Goal: Ask a question: Seek information or help from site administrators or community

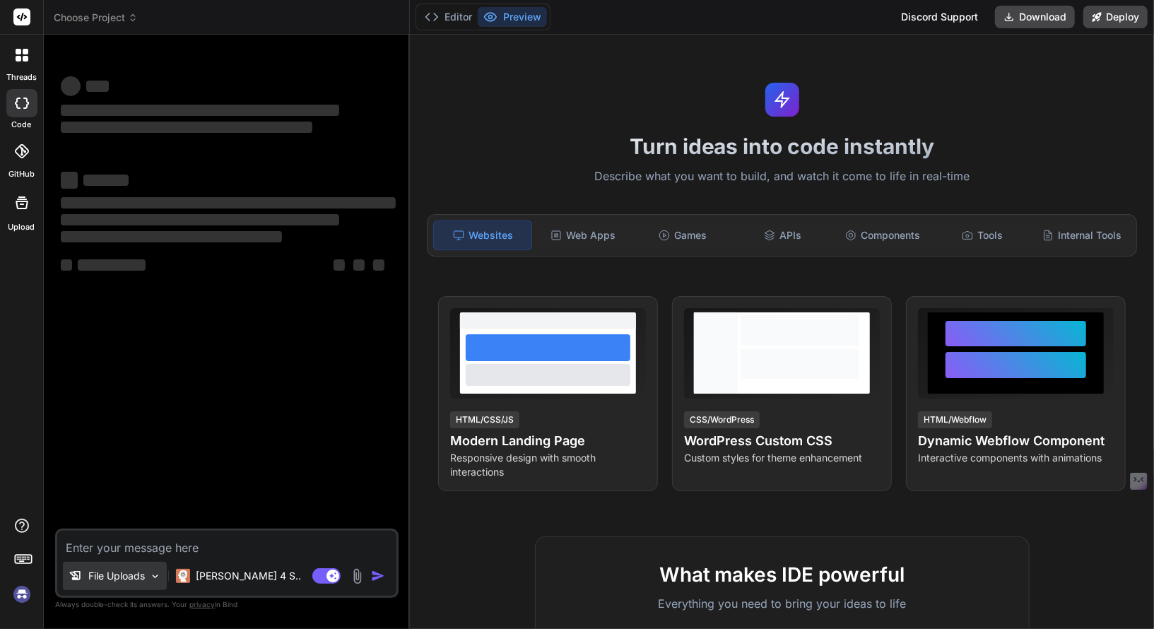
click at [135, 576] on p "File Uploads" at bounding box center [116, 576] width 57 height 14
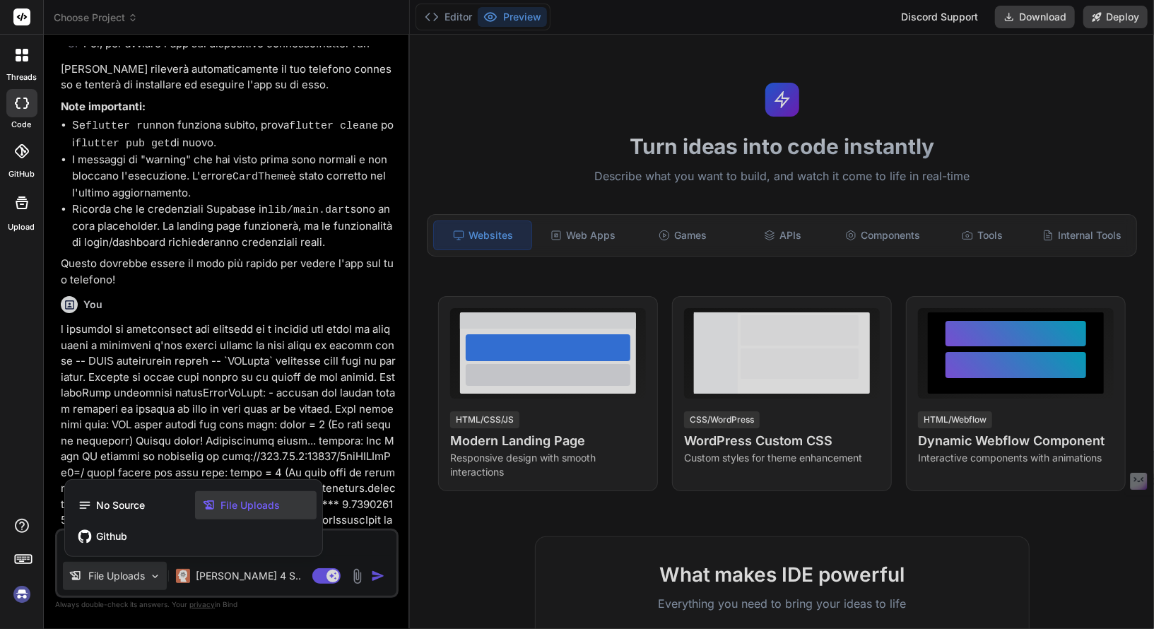
click at [135, 576] on div at bounding box center [577, 314] width 1154 height 629
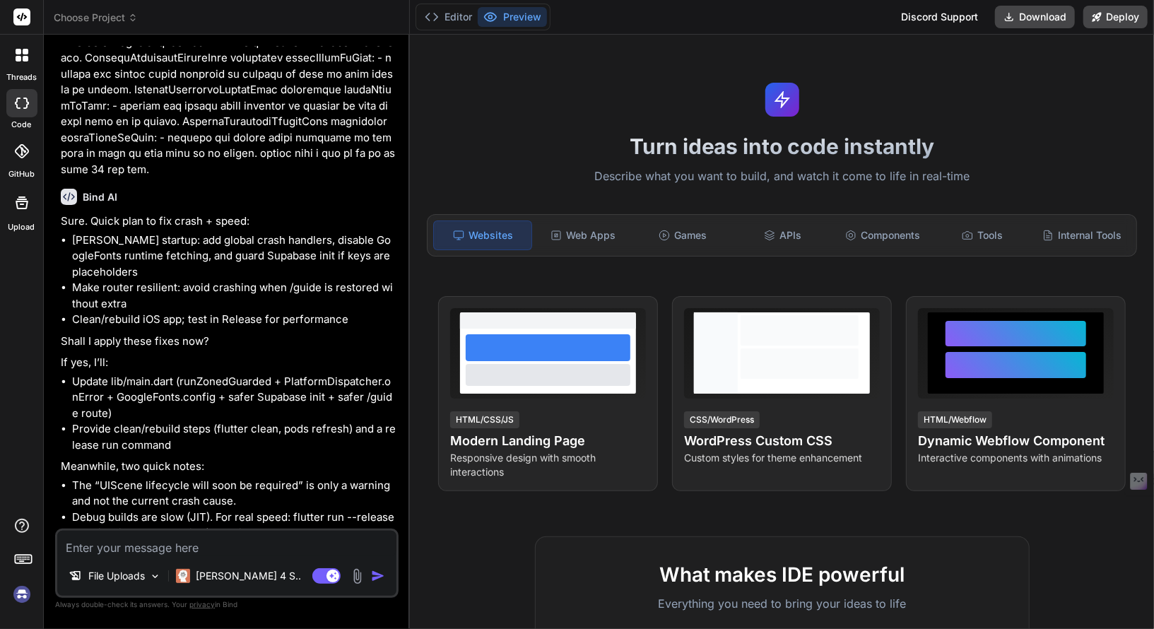
scroll to position [3625, 0]
click at [21, 590] on img at bounding box center [22, 594] width 24 height 24
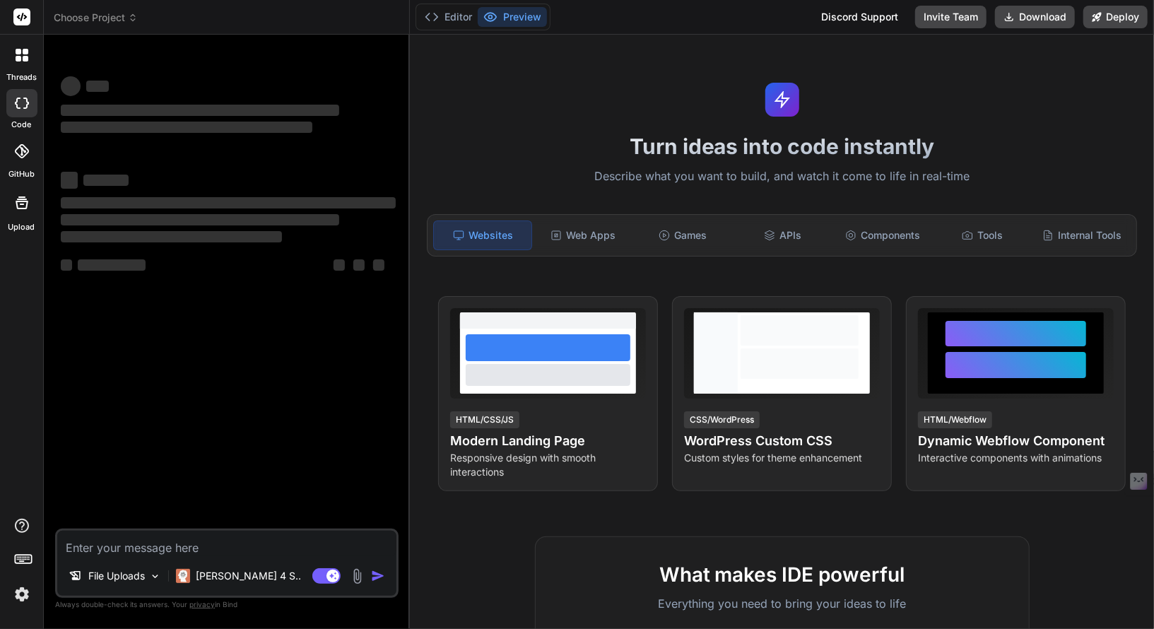
scroll to position [0, 0]
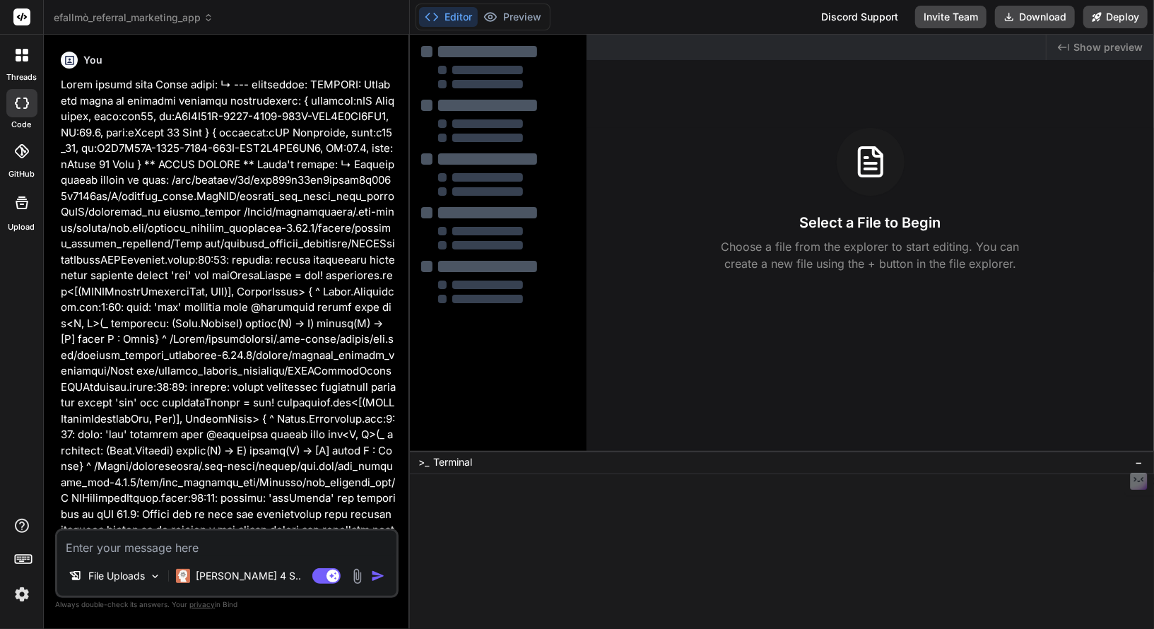
type textarea "x"
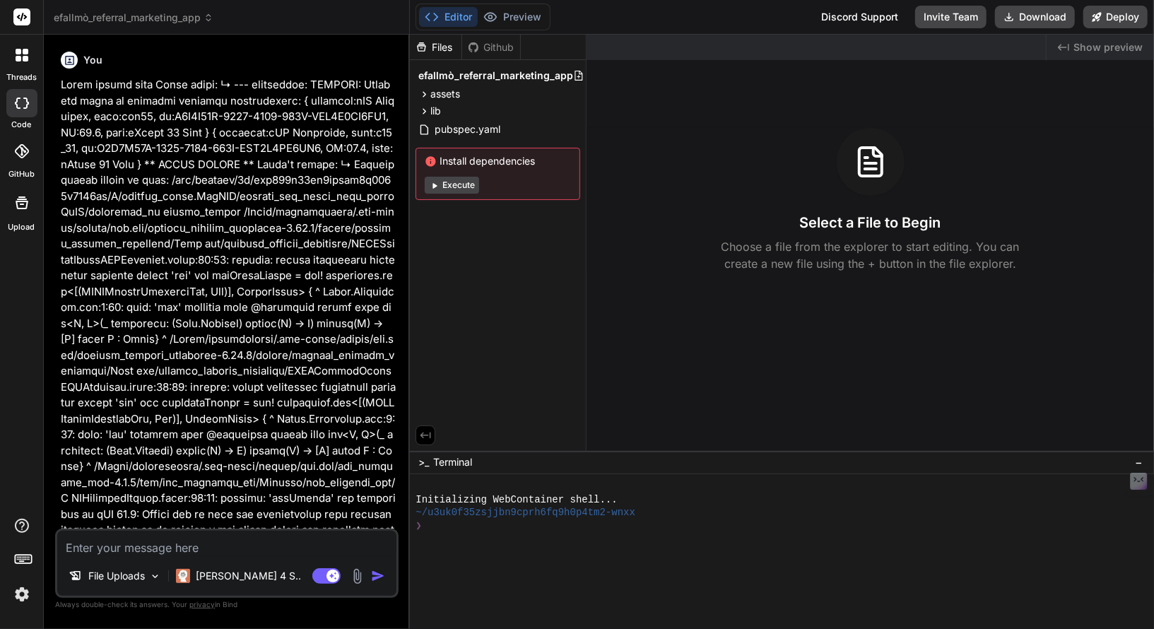
click at [22, 600] on img at bounding box center [22, 594] width 24 height 24
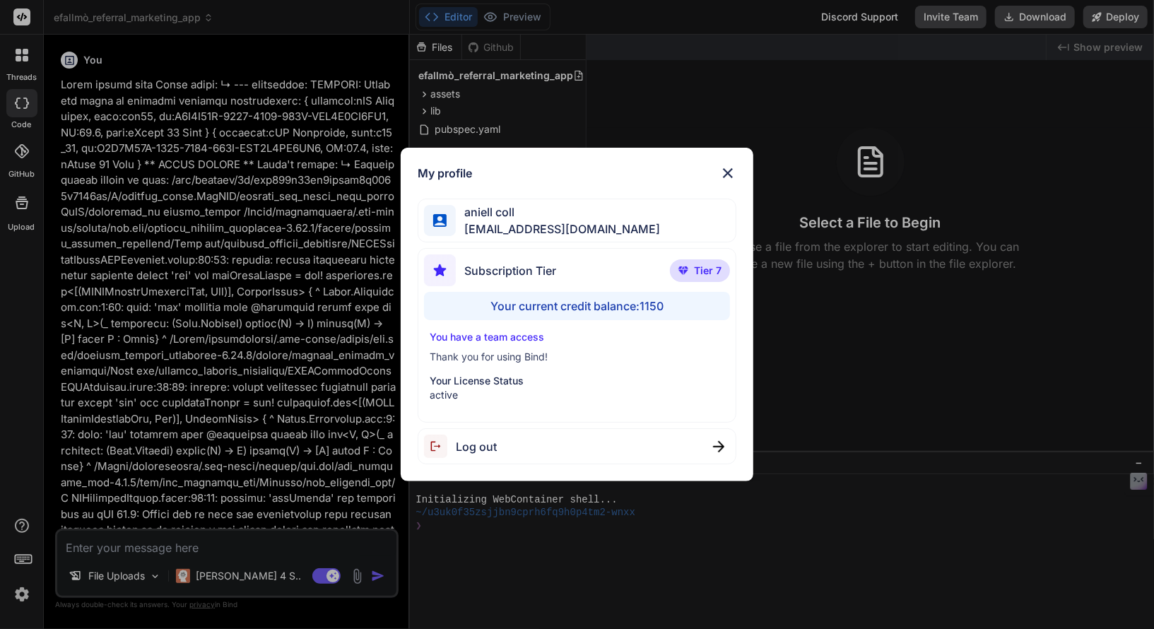
click at [23, 594] on div "My profile aniell coll [EMAIL_ADDRESS][DOMAIN_NAME] Subscription Tier Tier 7 Yo…" at bounding box center [577, 314] width 1154 height 629
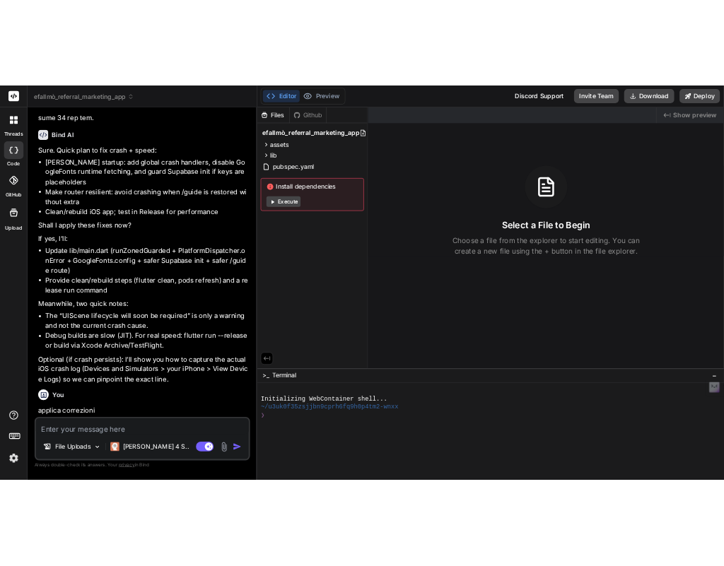
scroll to position [4047, 0]
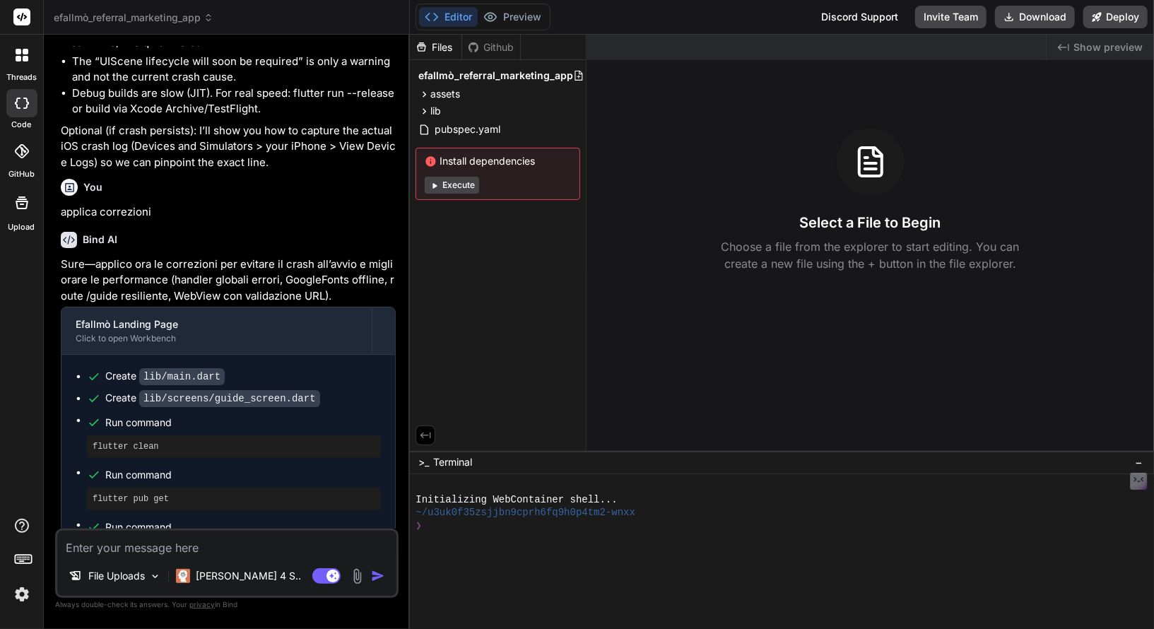
click at [174, 546] on textarea at bounding box center [226, 543] width 339 height 25
drag, startPoint x: 230, startPoint y: 512, endPoint x: 96, endPoint y: 498, distance: 134.3
click at [96, 540] on div "flutter run --release" at bounding box center [234, 551] width 294 height 23
click at [178, 517] on div "Create lib/main.dart Create lib/screens/guide_screen.dart Run command flutter c…" at bounding box center [228, 466] width 334 height 222
drag, startPoint x: 206, startPoint y: 501, endPoint x: 71, endPoint y: 491, distance: 136.1
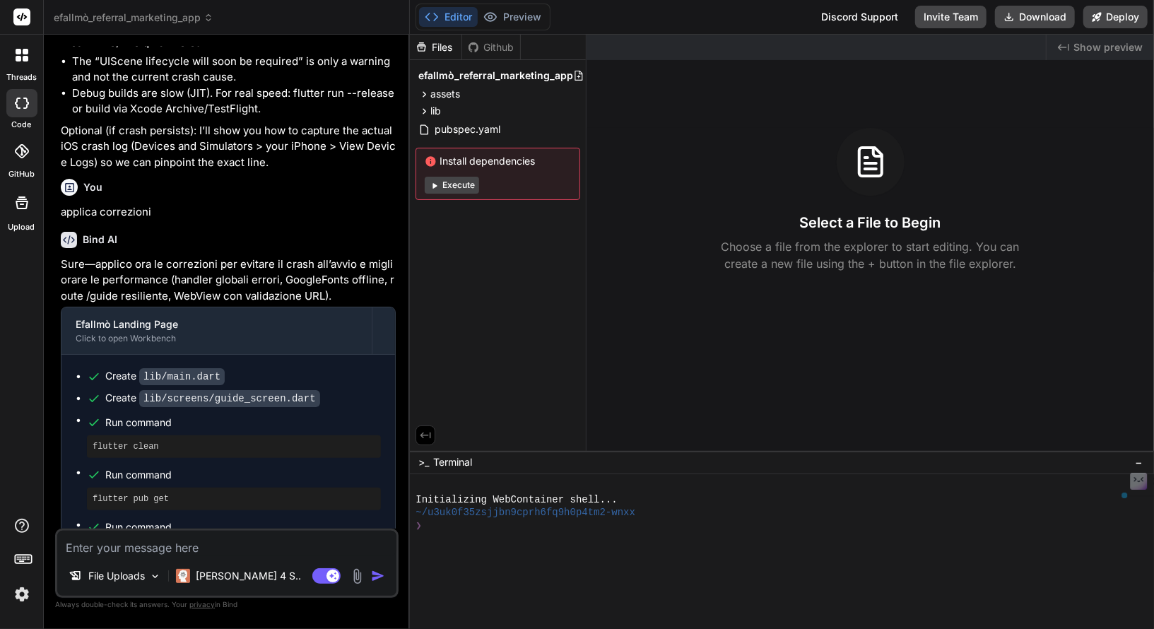
click at [71, 491] on div "Create lib/main.dart Create lib/screens/guide_screen.dart Run command flutter c…" at bounding box center [228, 466] width 334 height 222
copy pre "flutter run --release"
click at [171, 544] on textarea at bounding box center [226, 543] width 339 height 25
type textarea "r"
type textarea "x"
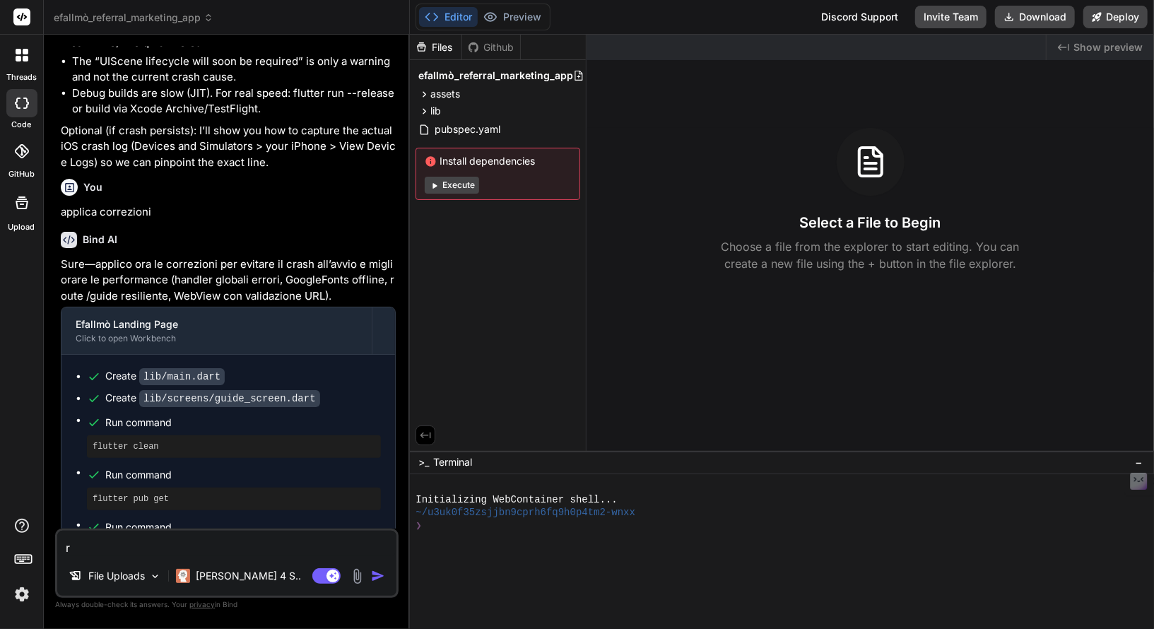
type textarea "ri"
type textarea "x"
type textarea "ric"
type textarea "x"
type textarea "rico"
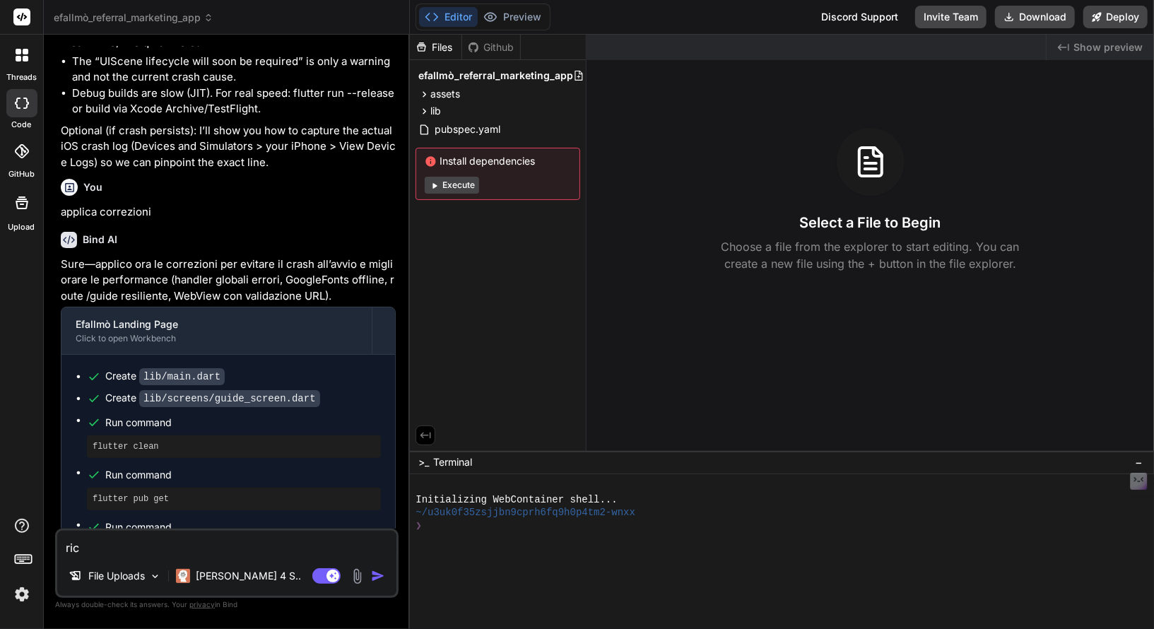
type textarea "x"
type textarea "ricos"
type textarea "x"
type textarea "ricost"
type textarea "x"
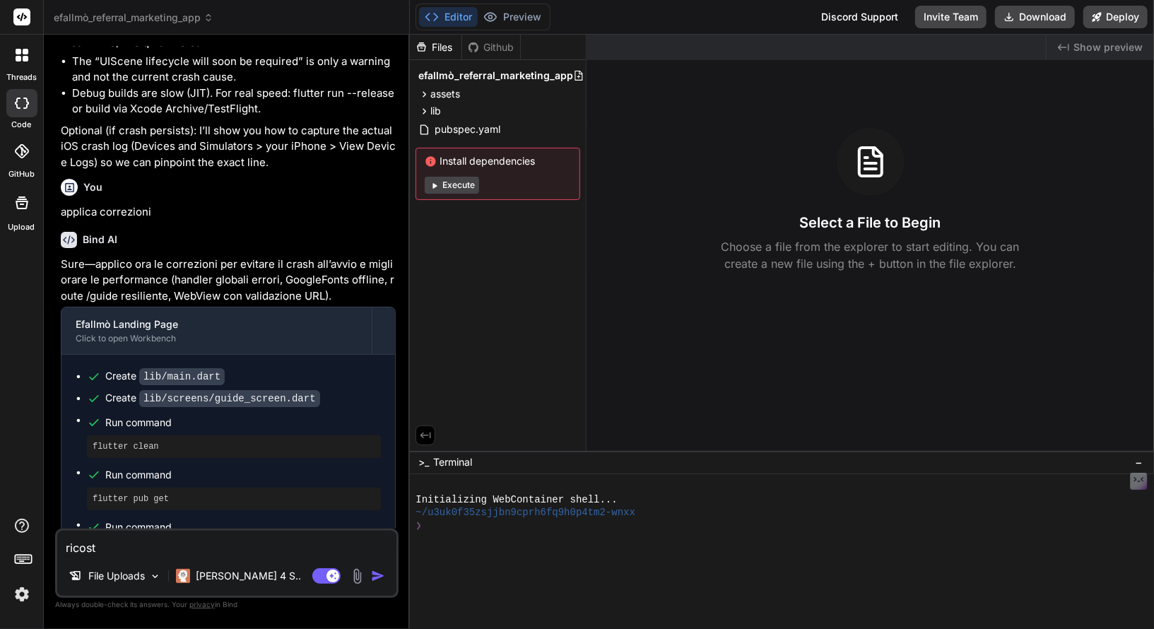
type textarea "ricostr"
type textarea "x"
type textarea "ricostru"
type textarea "x"
type textarea "ricostrui"
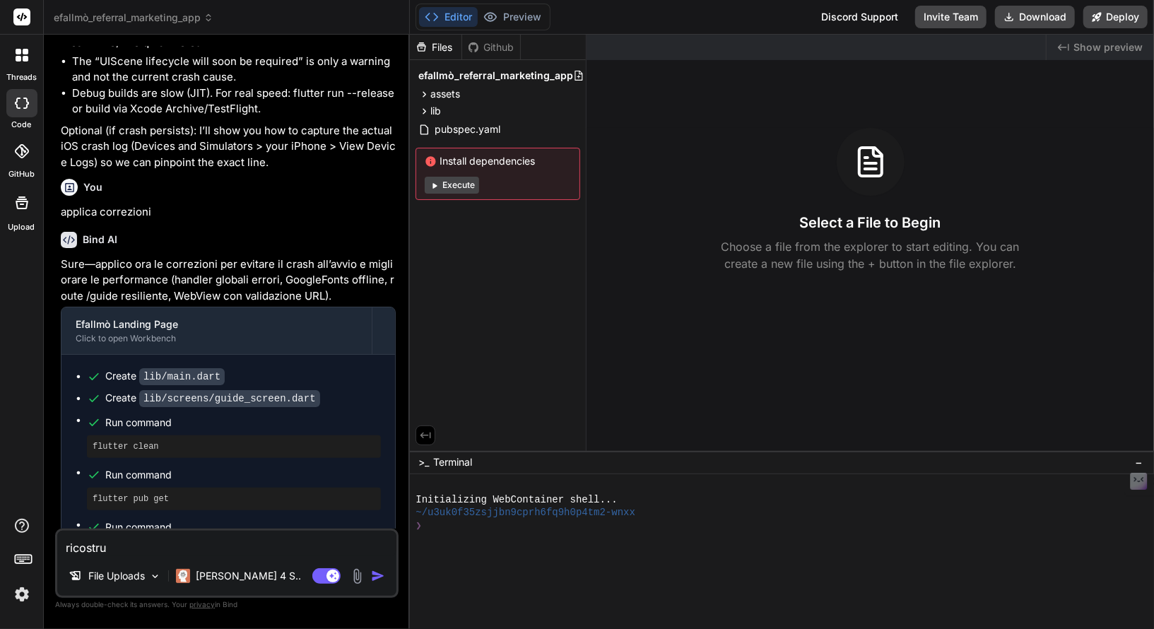
type textarea "x"
type textarea "ricostruis"
type textarea "x"
type textarea "ricostruisc"
type textarea "x"
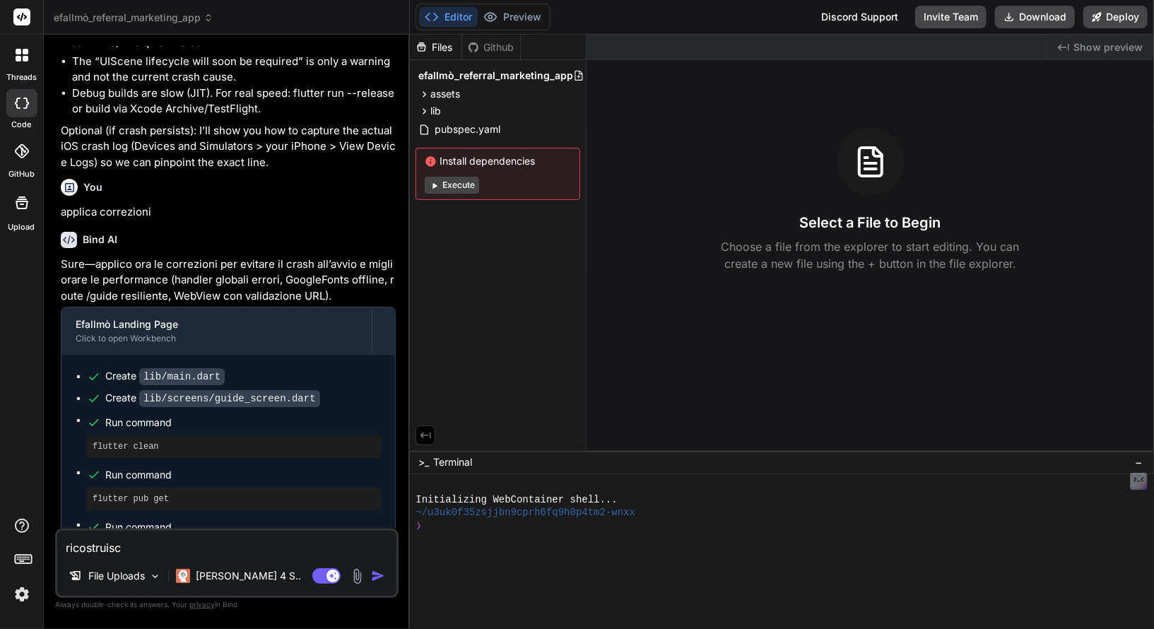
type textarea "ricostruisci"
type textarea "x"
type textarea "ricostruisci"
type textarea "x"
type textarea "ricostruisci i"
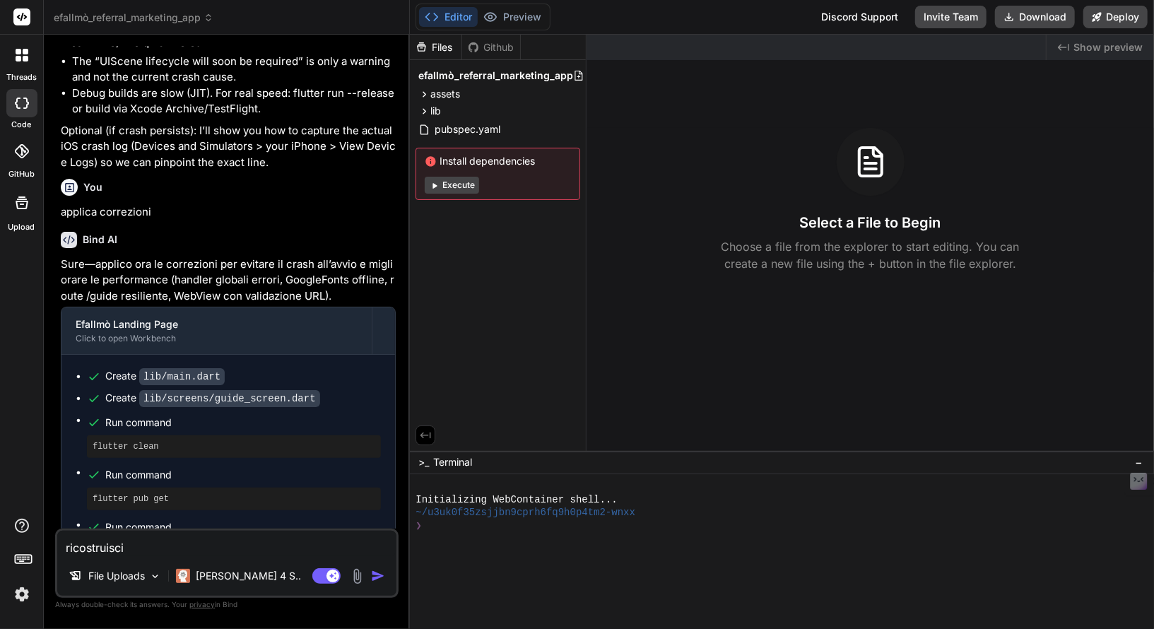
type textarea "x"
type textarea "ricostruisci il"
type textarea "x"
type textarea "ricostruisci il"
type textarea "x"
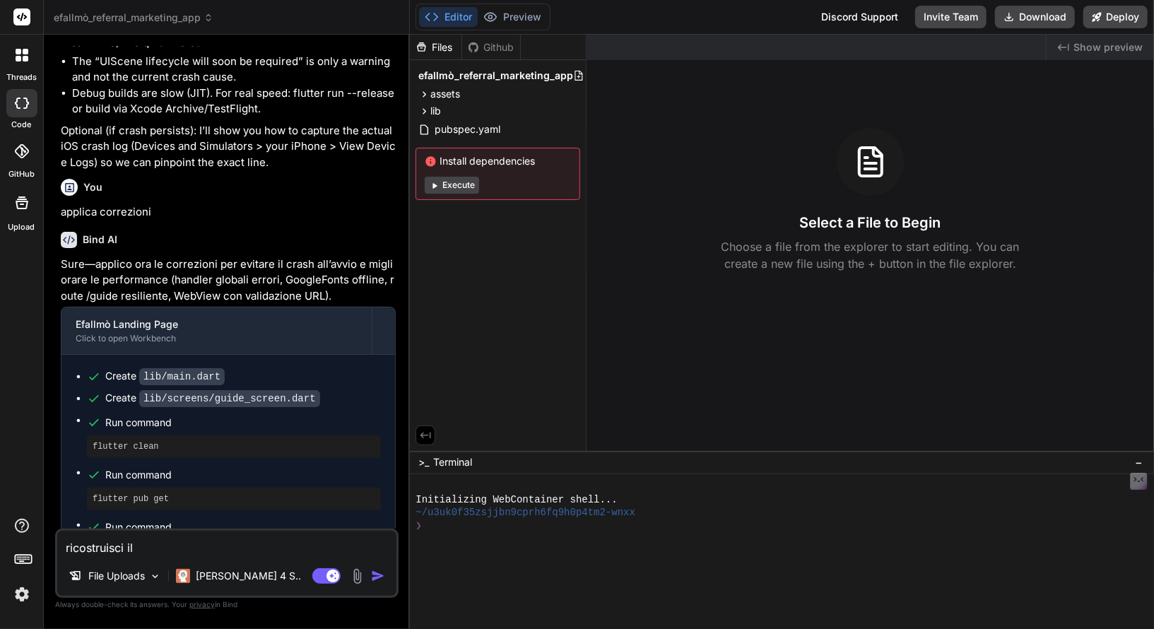
type textarea "ricostruisci il d"
type textarea "x"
type textarea "ricostruisci il de"
type textarea "x"
type textarea "ricostruisci il des"
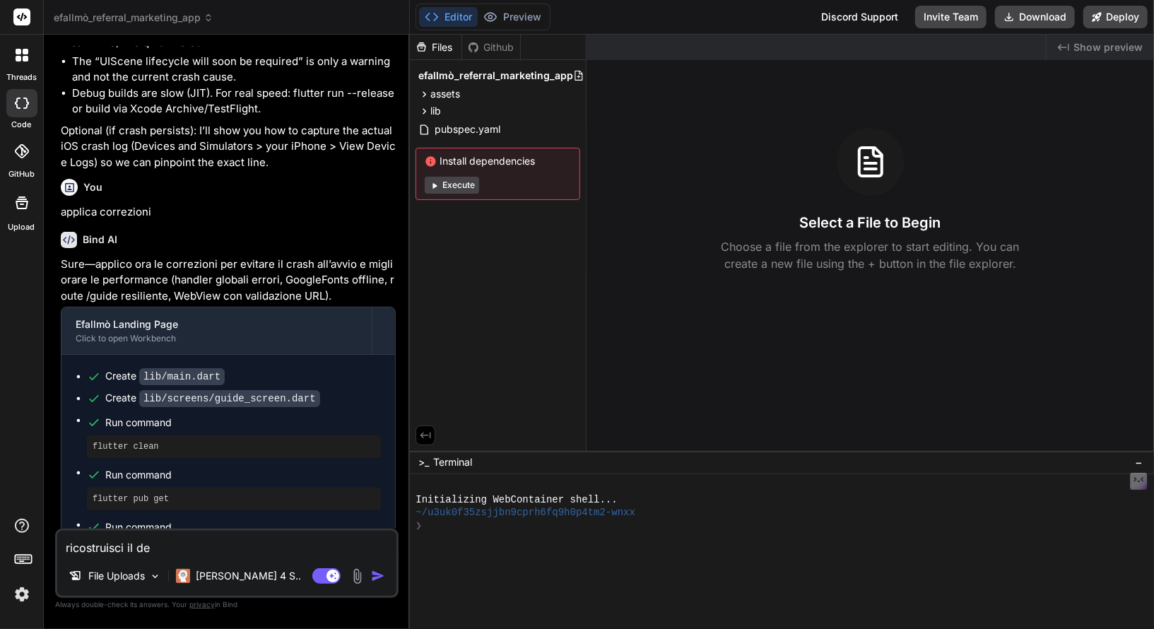
type textarea "x"
type textarea "ricostruisci il desi"
type textarea "x"
type textarea "ricostruisci il desig"
type textarea "x"
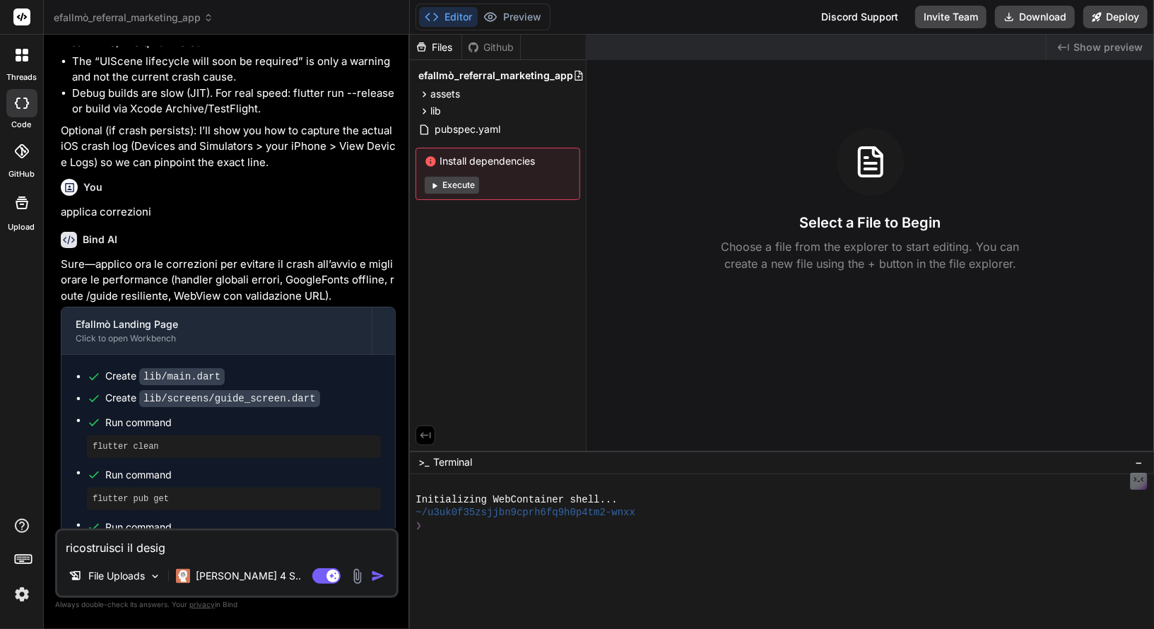
type textarea "ricostruisci il design"
type textarea "x"
type textarea "ricostruisci il design"
type textarea "x"
type textarea "ricostruisci il design d"
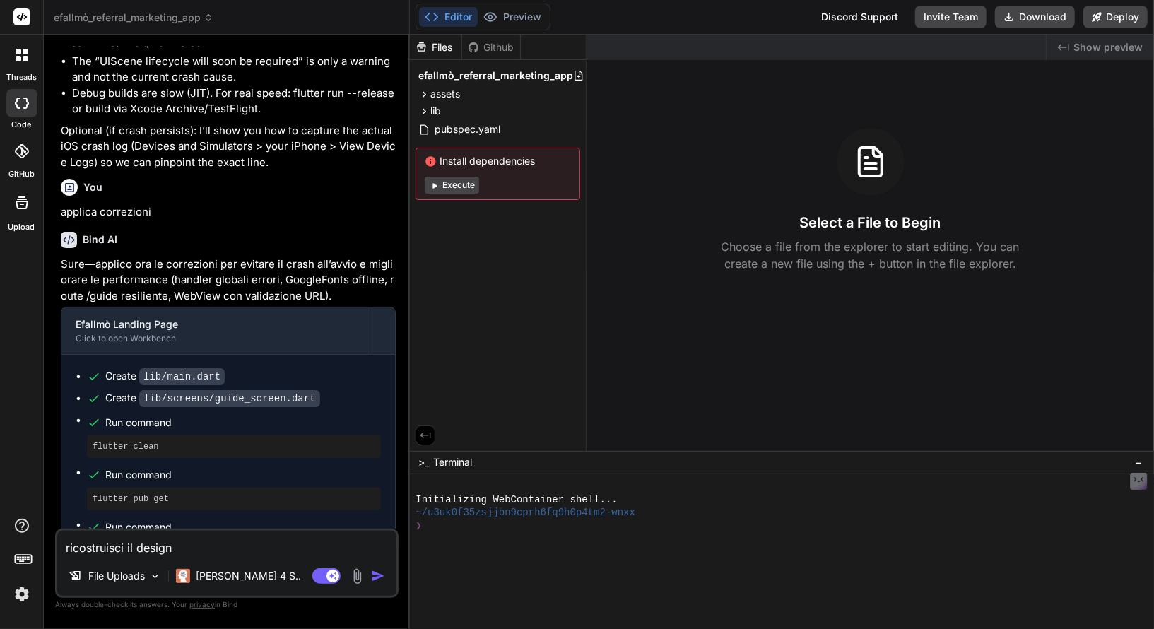
type textarea "x"
type textarea "ricostruisci il design de"
type textarea "x"
type textarea "ricostruisci il design del"
type textarea "x"
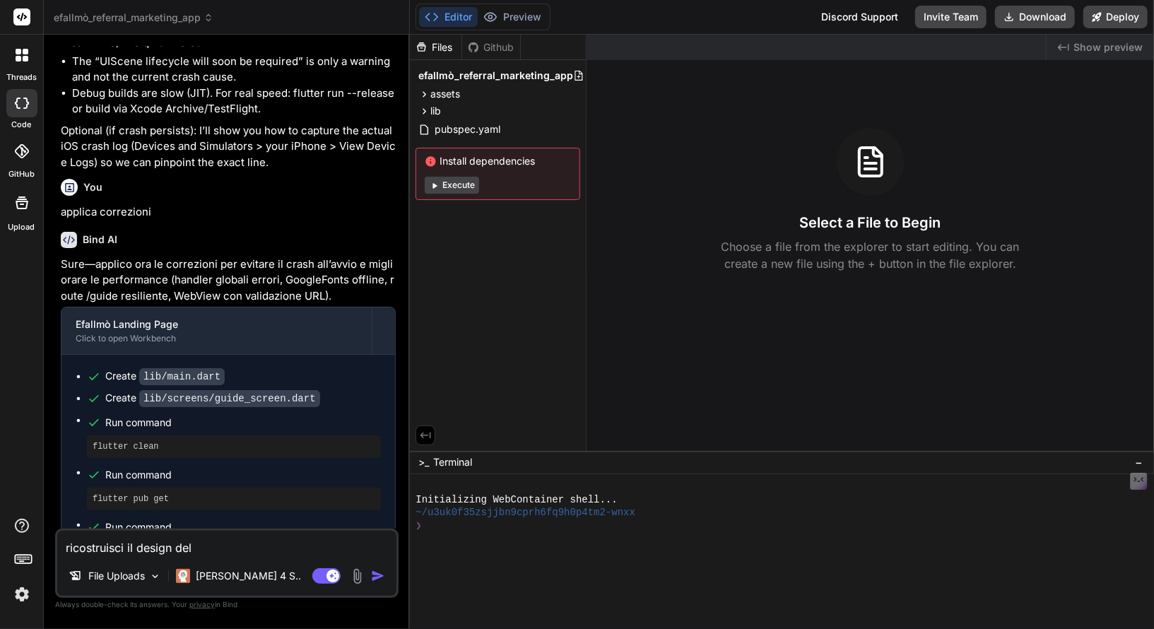
type textarea "ricostruisci il design dell"
type textarea "x"
type textarea "ricostruisci il design della"
type textarea "x"
type textarea "ricostruisci il design della"
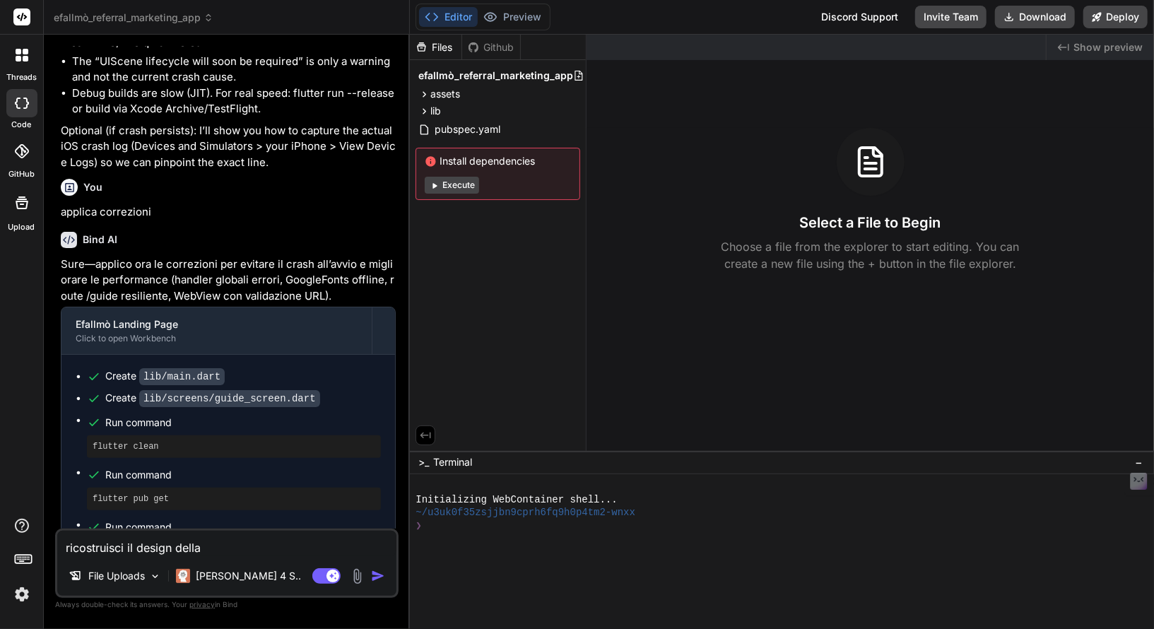
type textarea "x"
type textarea "ricostruisci il design della l"
type textarea "x"
type textarea "ricostruisci il design della la"
type textarea "x"
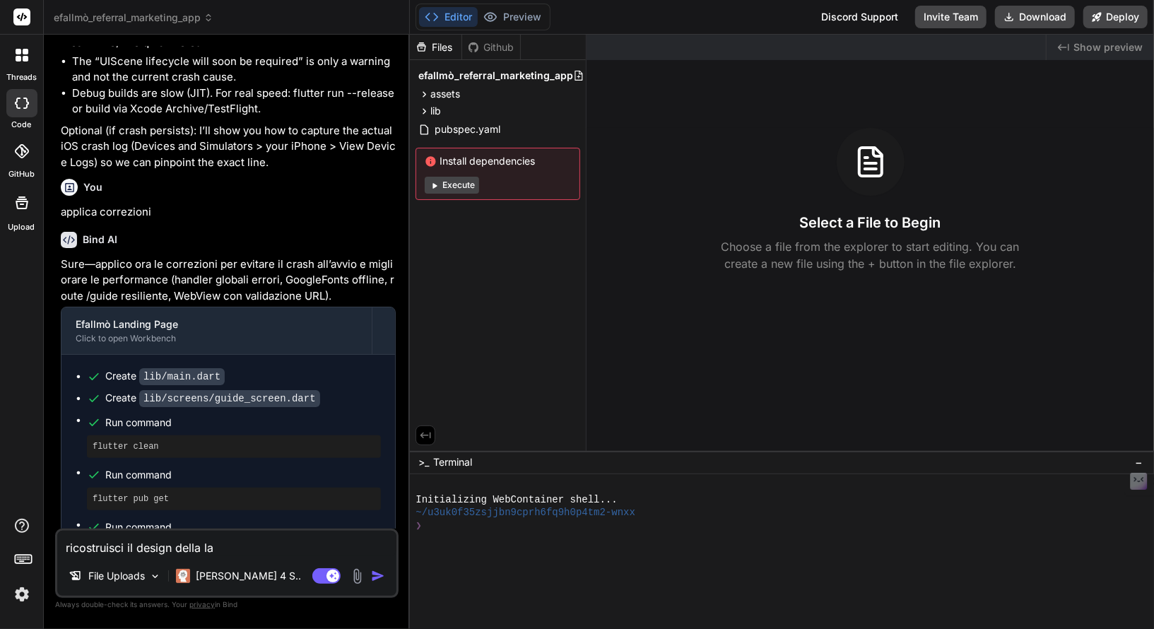
type textarea "ricostruisci il design della lan"
type textarea "x"
type textarea "ricostruisci il design della land"
type textarea "x"
type textarea "ricostruisci il design della [PERSON_NAME]"
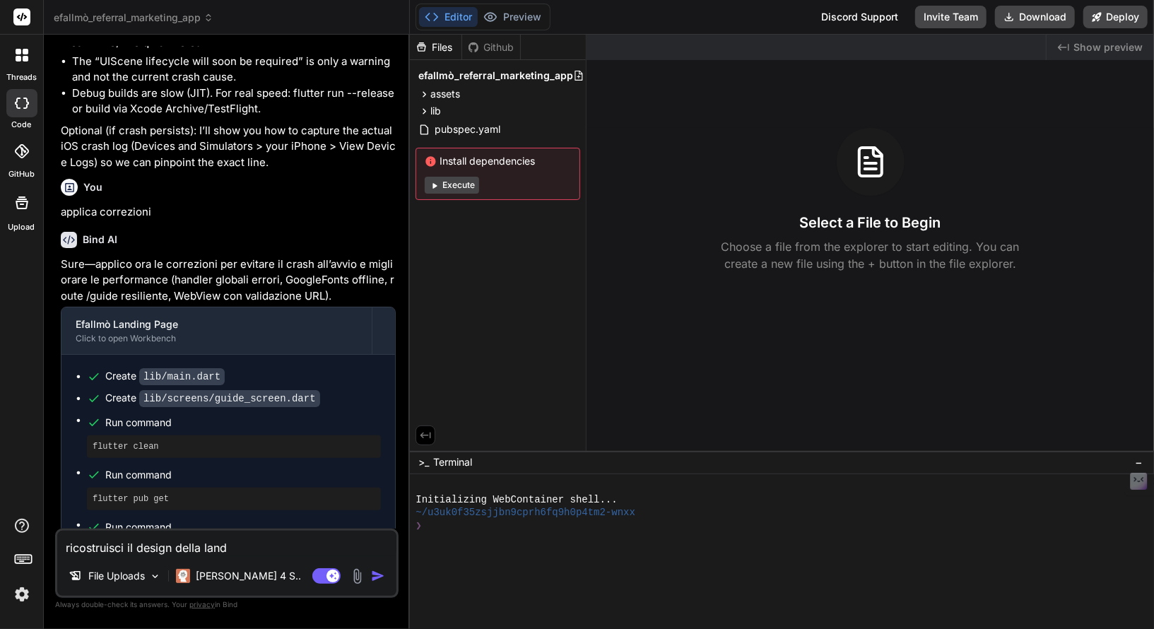
type textarea "x"
type textarea "ricostruisci il design della [PERSON_NAME]"
type textarea "x"
type textarea "ricostruisci il design della landing"
type textarea "x"
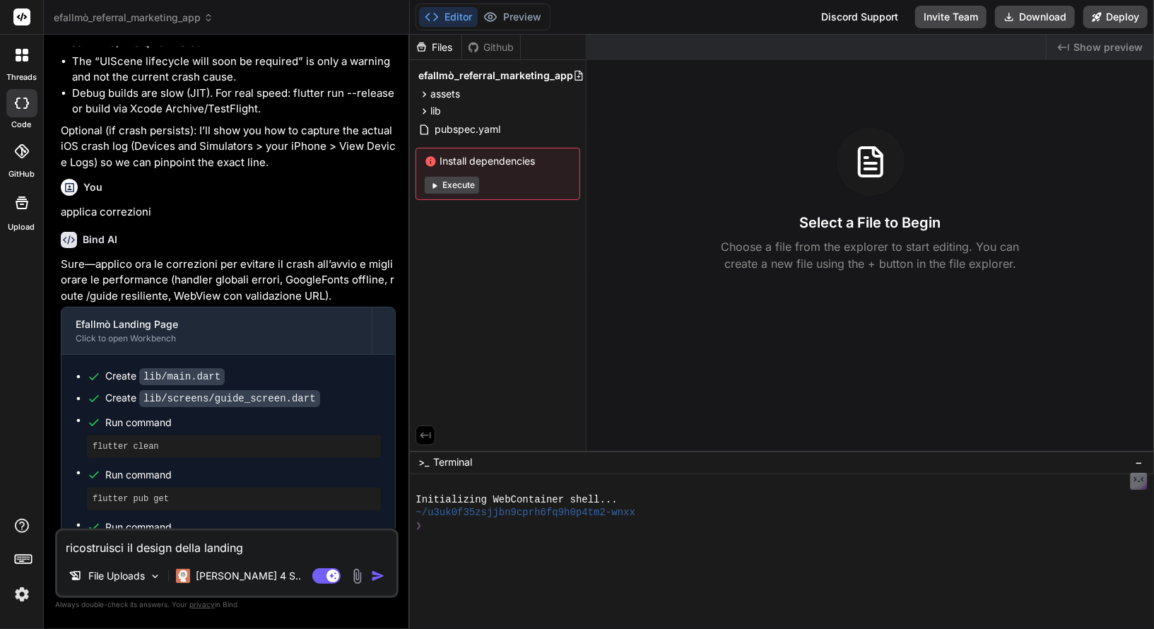
type textarea "ricostruisci il design della landing"
type textarea "x"
type textarea "ricostruisci il design della landing p"
type textarea "x"
type textarea "ricostruisci il design della landing pa"
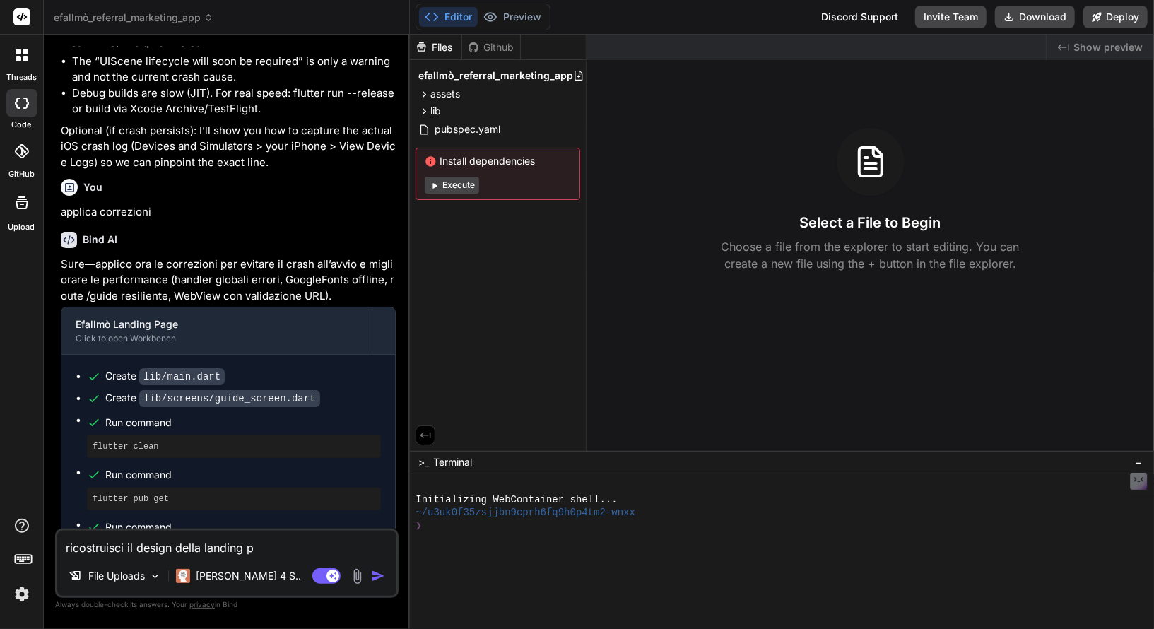
type textarea "x"
type textarea "ricostruisci il design della landing pag"
type textarea "x"
type textarea "ricostruisci il design della landing page"
type textarea "x"
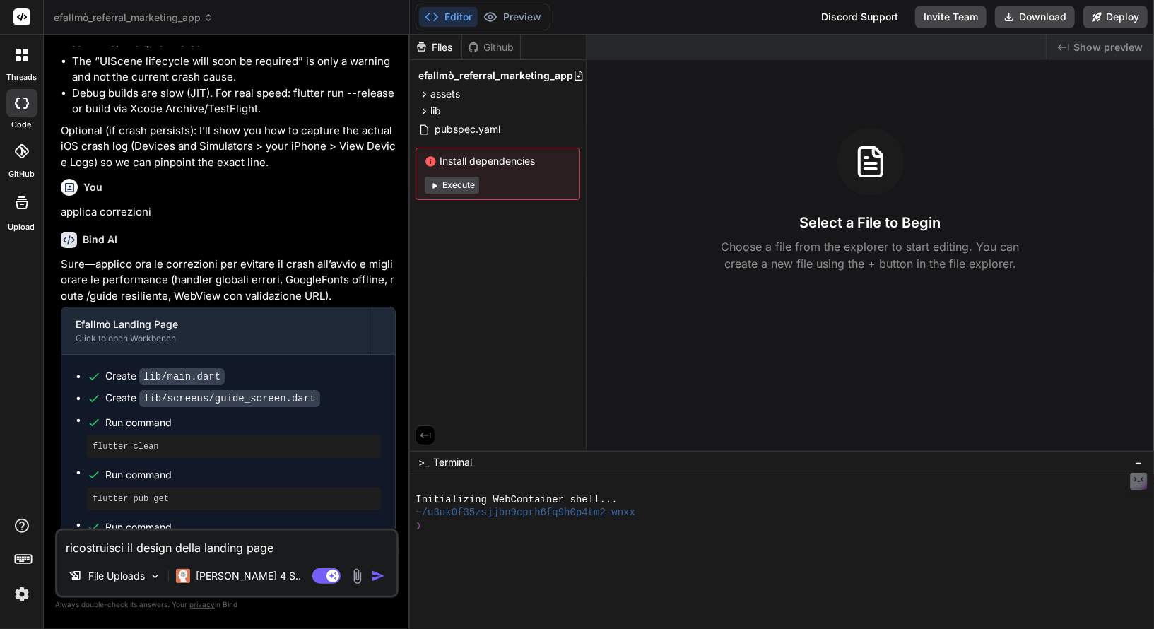
type textarea "ricostruisci il design della landing page,"
type textarea "x"
type textarea "ricostruisci il design della landing page,"
type textarea "x"
type textarea "ricostruisci il design della landing page, o"
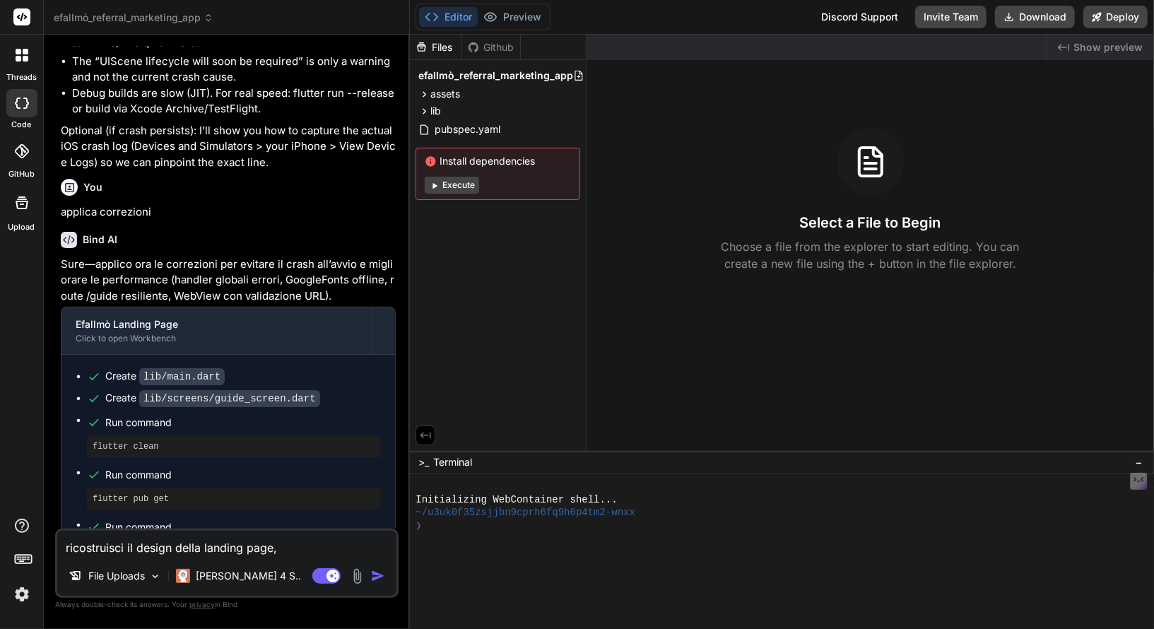
type textarea "x"
type textarea "ricostruisci il design della landing page,"
type textarea "x"
type textarea "ricostruisci il design della landing page,"
type textarea "x"
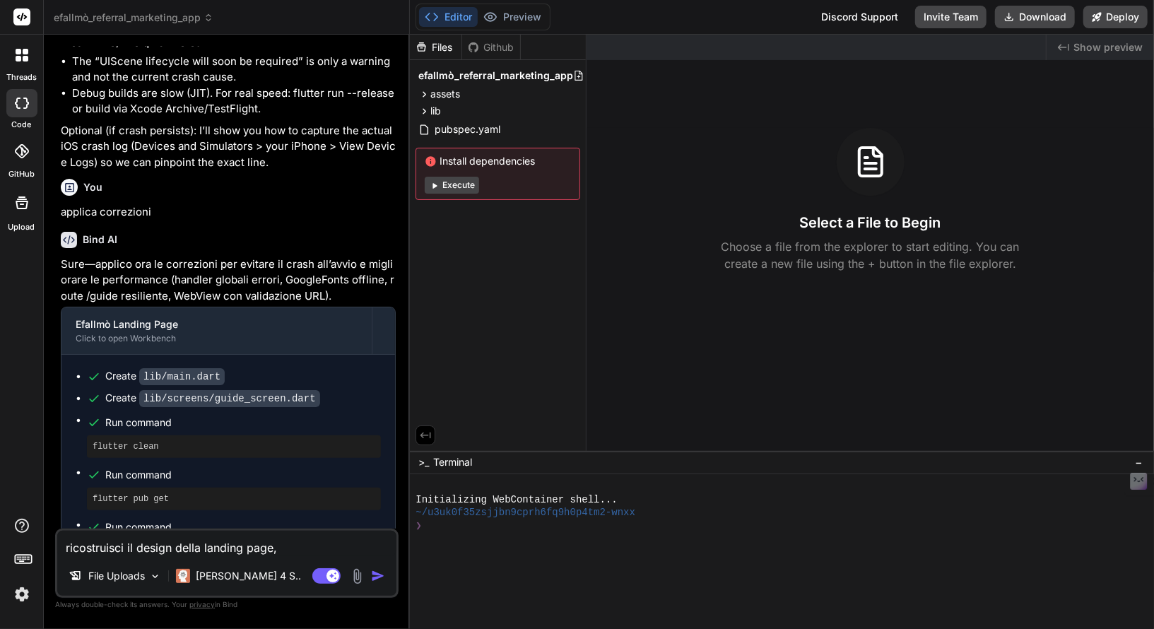
type textarea "ricostruisci il design della landing page"
type textarea "x"
type textarea "ricostruisci il design della landing page"
type textarea "x"
type textarea "ricostruisci il design della landing page i"
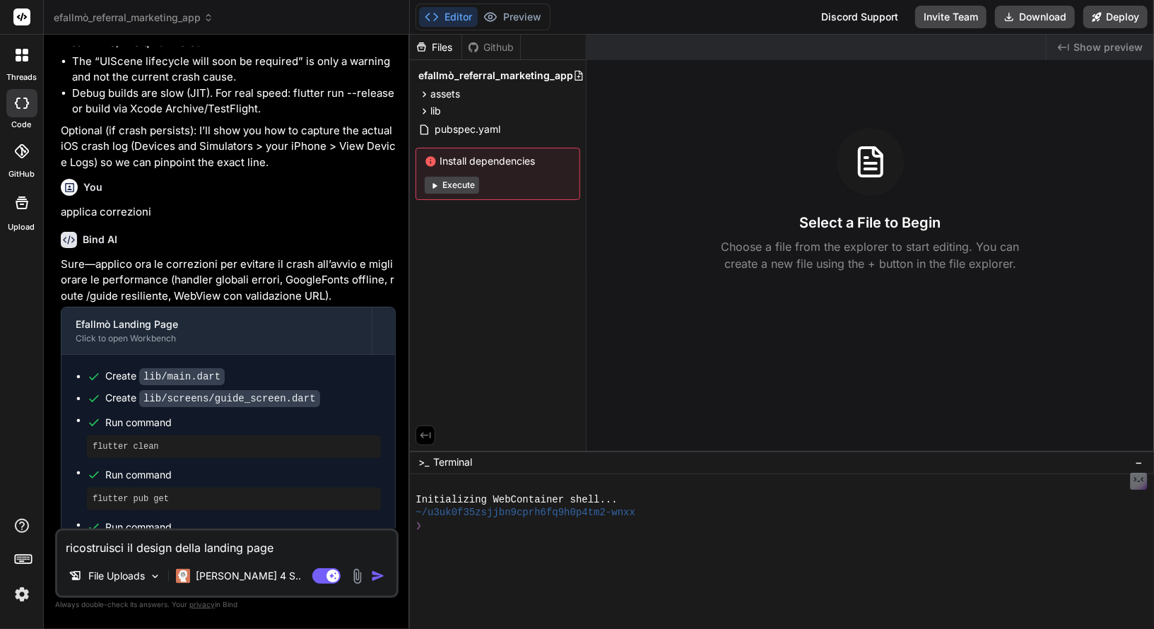
type textarea "x"
type textarea "ricostruisci il design della landing page is"
type textarea "x"
type textarea "ricostruisci il design della landing page isp"
type textarea "x"
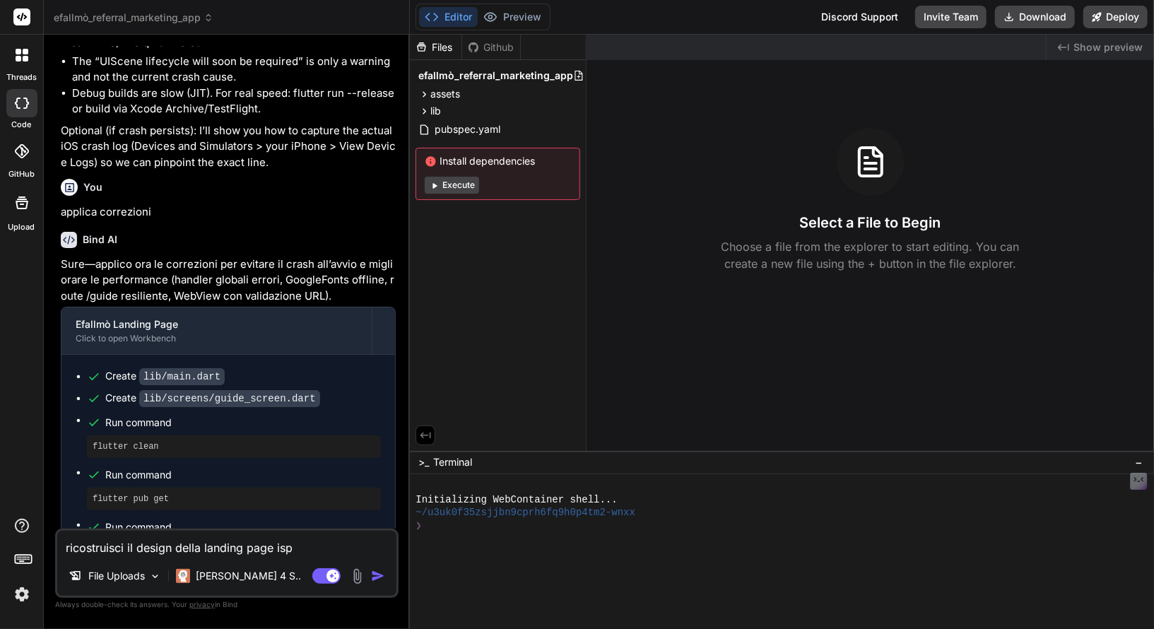
type textarea "ricostruisci il design della landing page ispr"
type textarea "x"
type textarea "ricostruisci il design della landing page ispri"
type textarea "x"
type textarea "ricostruisci il design della landing page ispris"
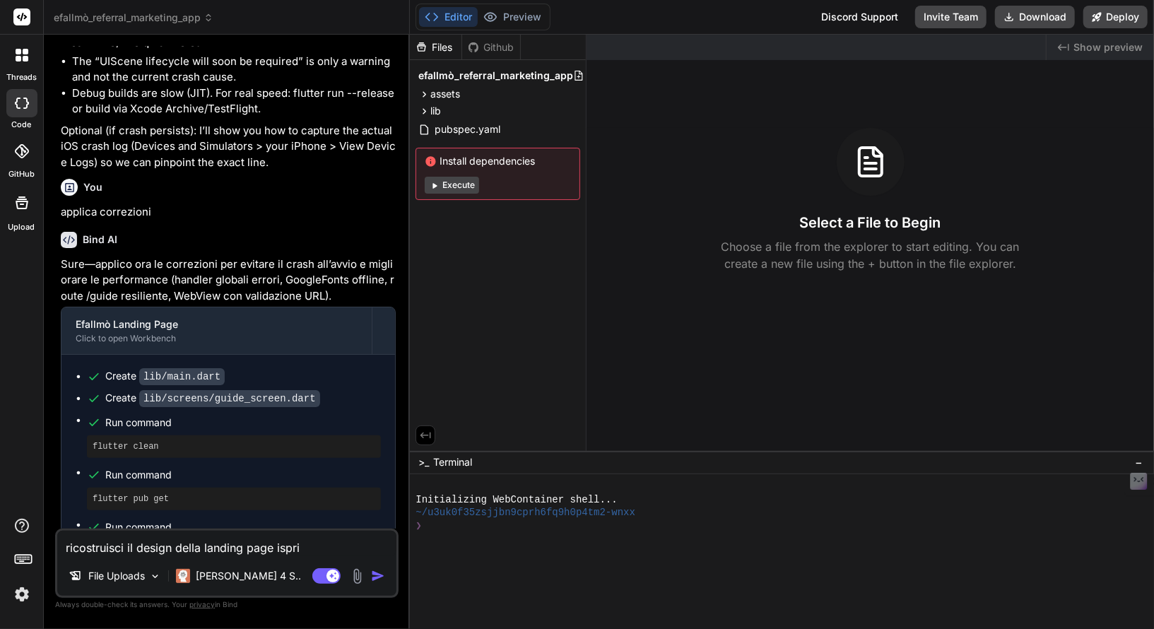
type textarea "x"
type textarea "ricostruisci il design della landing page ispri"
type textarea "x"
type textarea "ricostruisci il design della landing page ispr"
type textarea "x"
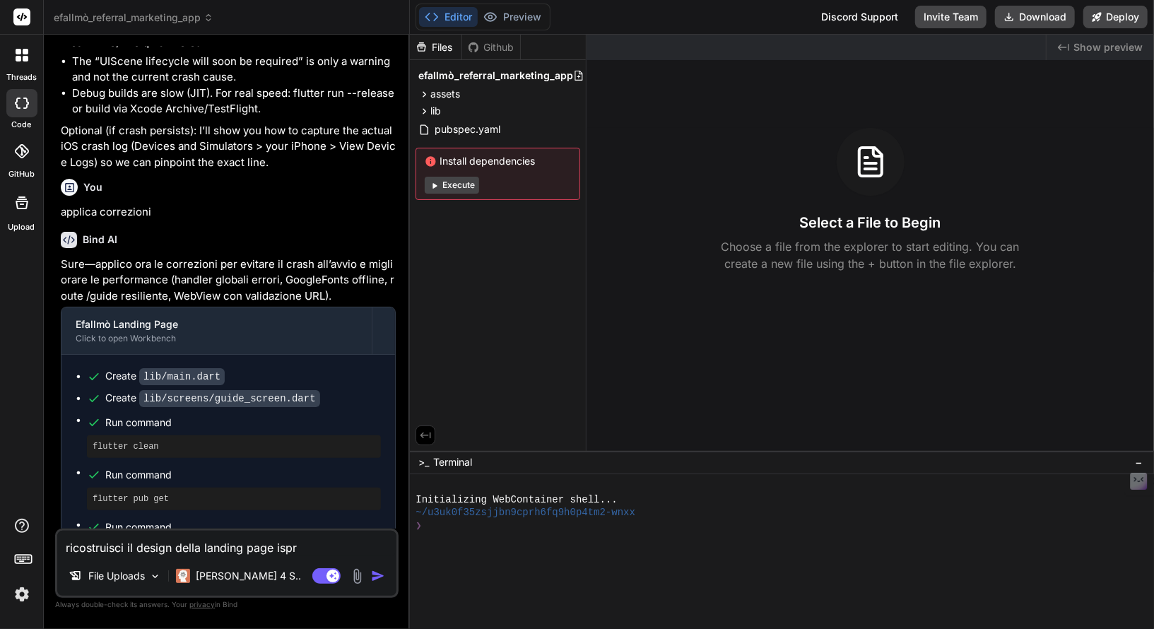
type textarea "ricostruisci il design della landing page isp"
type textarea "x"
type textarea "ricostruisci il design della landing page is"
type textarea "x"
type textarea "ricostruisci il design della landing page i"
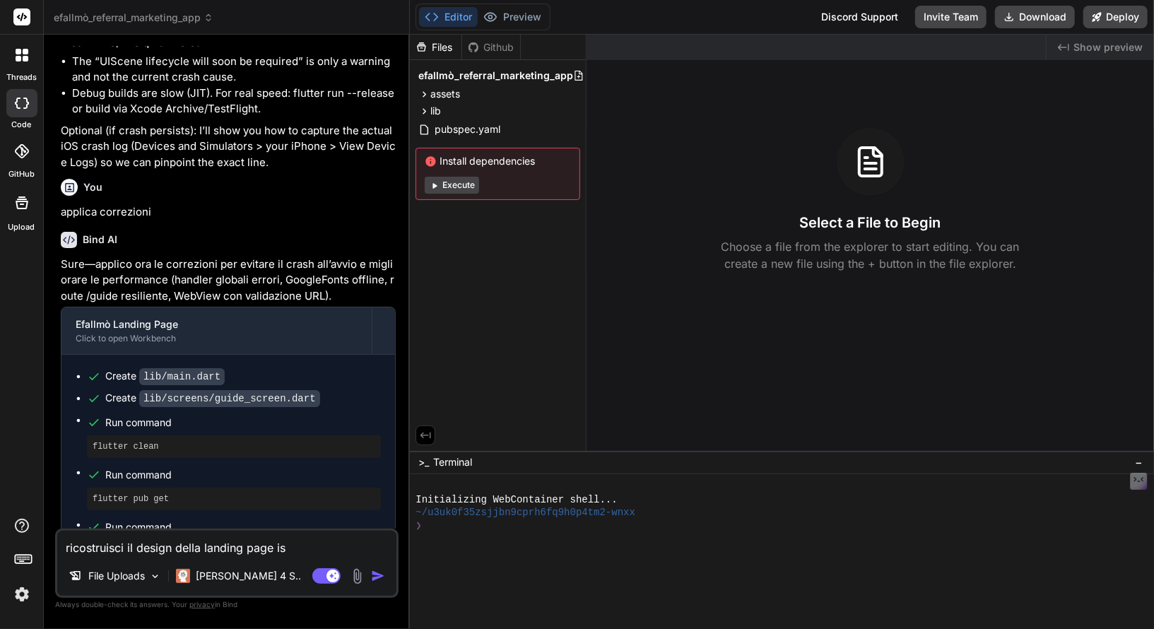
type textarea "x"
type textarea "ricostruisci il design della landing page"
type textarea "x"
type textarea "ricostruisci il design della landing page c"
type textarea "x"
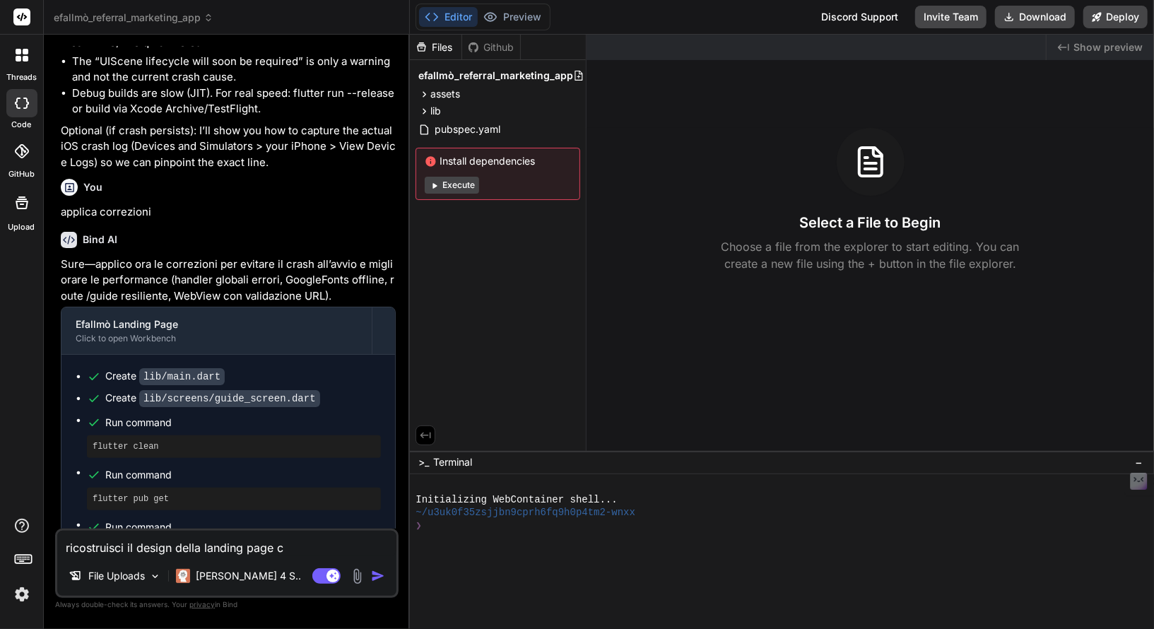
type textarea "ricostruisci il design della landing page co"
type textarea "x"
type textarea "ricostruisci il design della landing page cop"
type textarea "x"
type textarea "ricostruisci il design della landing page copi"
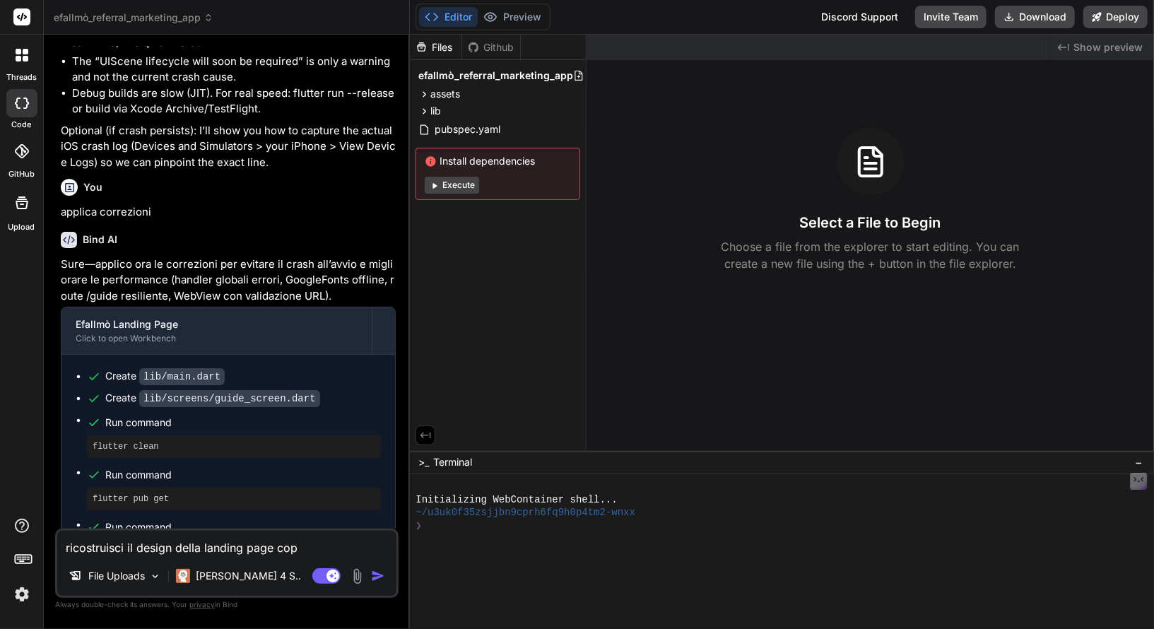
type textarea "x"
type textarea "ricostruisci il design della landing page copia"
type textarea "x"
type textarea "ricostruisci il design della landing page copian"
type textarea "x"
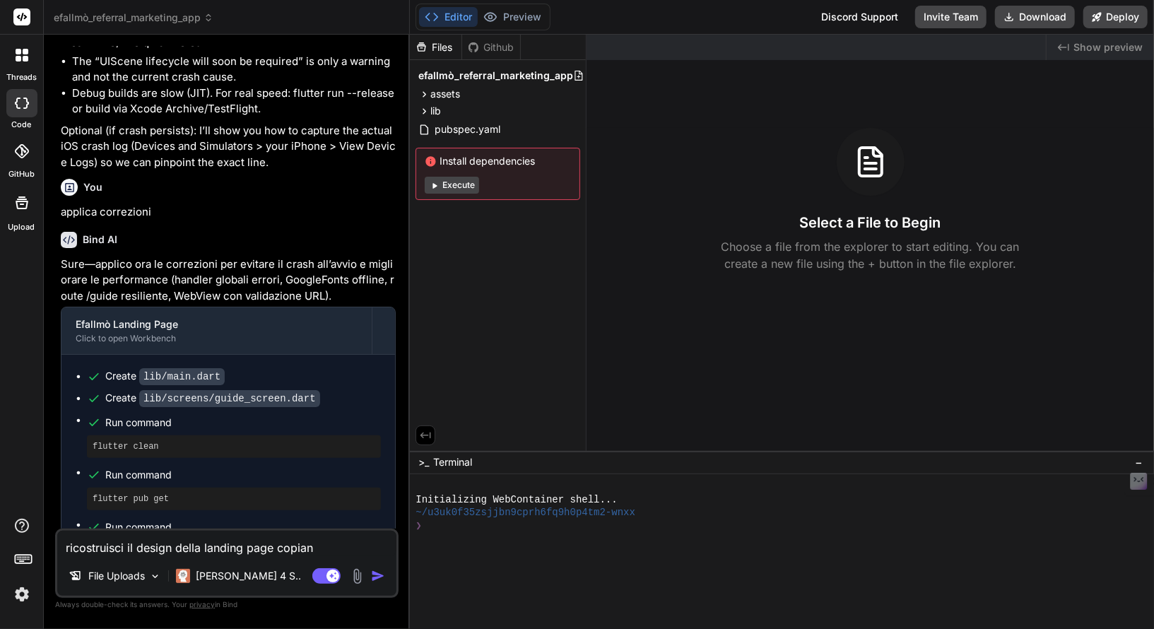
type textarea "ricostruisci il design della landing page copiand"
type textarea "x"
type textarea "ricostruisci il design della landing page copiando"
type textarea "x"
type textarea "ricostruisci il design della landing page copiando"
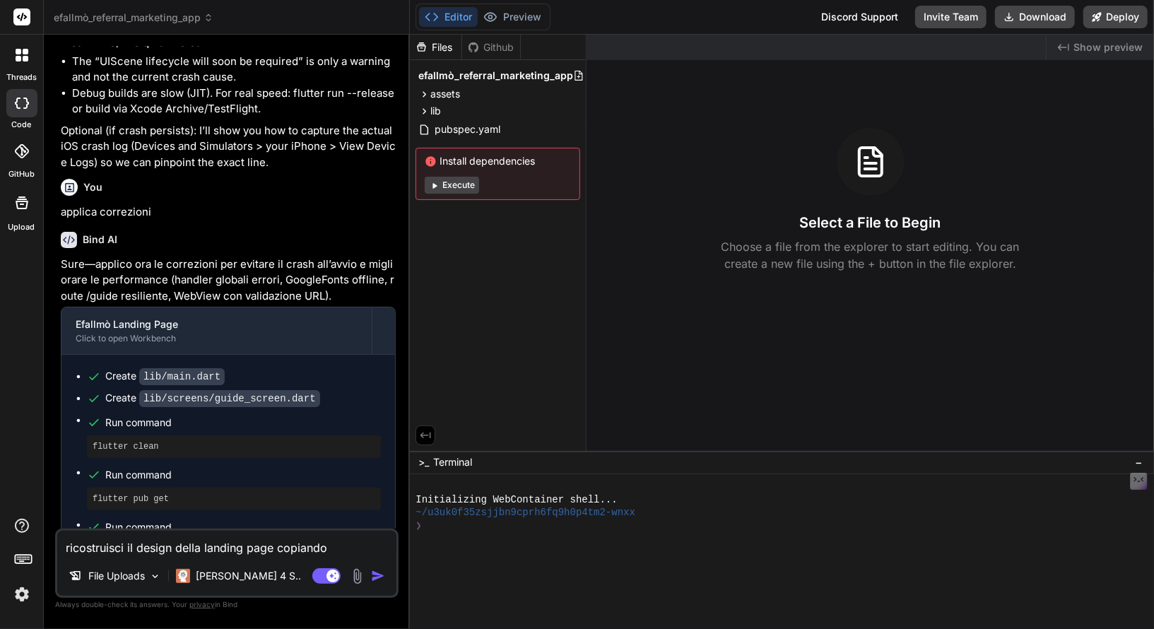
type textarea "x"
paste textarea "[DOMAIN_NAME]"
type textarea "ricostruisci il design della landing page copiando [DOMAIN_NAME]"
type textarea "x"
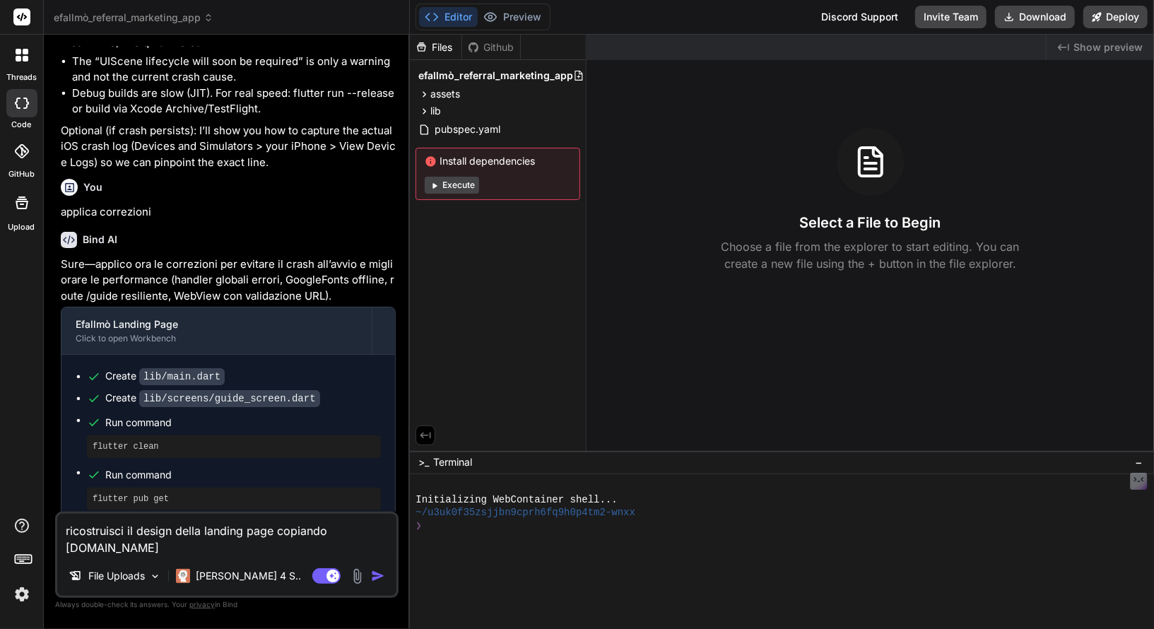
click at [327, 528] on textarea "ricostruisci il design della landing page copiando [DOMAIN_NAME]" at bounding box center [226, 535] width 339 height 42
type textarea "ricostruisci il design della landing page copiando [DOMAIN_NAME]"
type textarea "x"
type textarea "ricostruisci il design della landing page copiando [DOMAIN_NAME]"
type textarea "x"
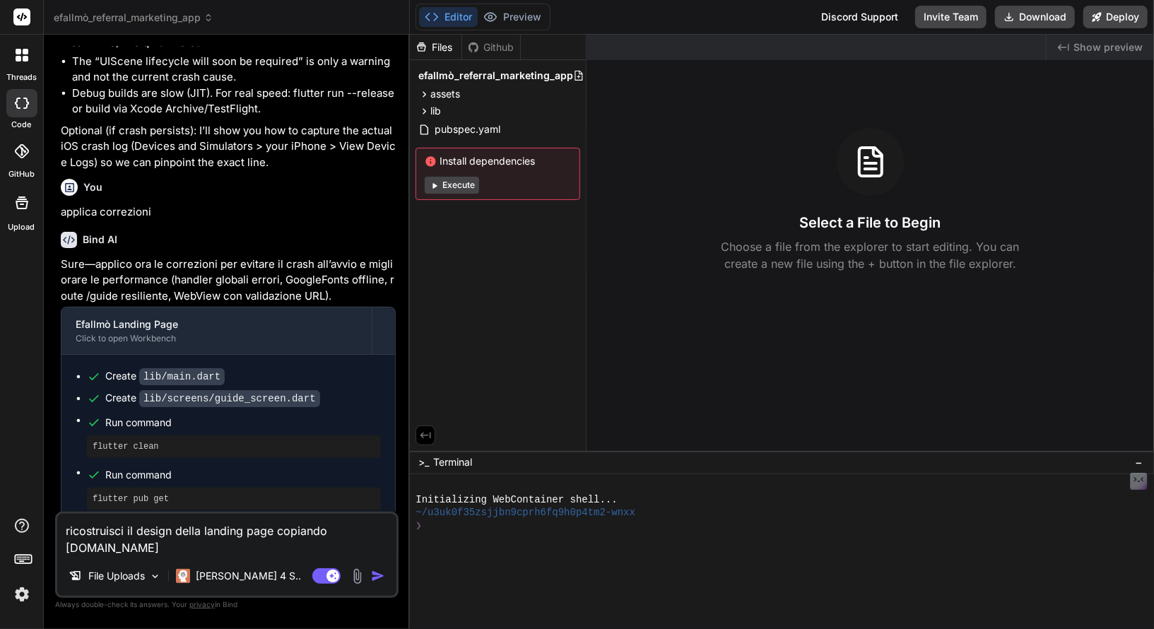
type textarea "ricostruisci il design della landing page copiando il [DOMAIN_NAME]"
type textarea "x"
type textarea "ricostruisci il design della landing page copiando il [DOMAIN_NAME]"
type textarea "x"
type textarea "ricostruisci il design della landing page copiando il [DOMAIN_NAME]"
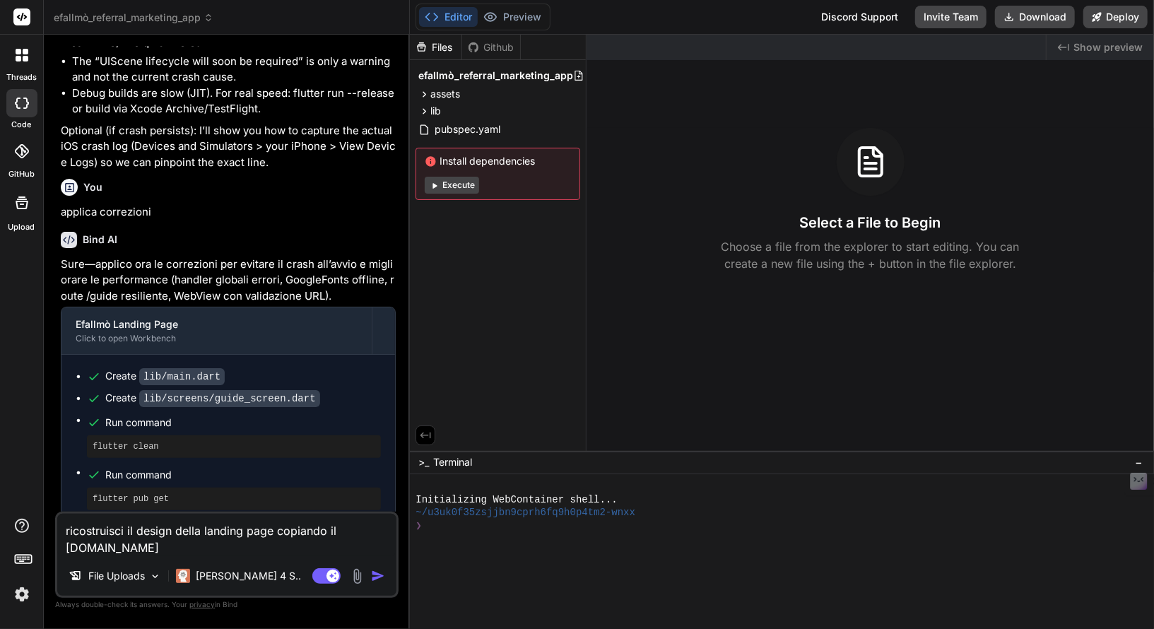
type textarea "x"
type textarea "ricostruisci il design della landing page copiando il [DOMAIN_NAME]"
type textarea "x"
type textarea "ricostruisci il design della landing page copiando il [DOMAIN_NAME]"
type textarea "x"
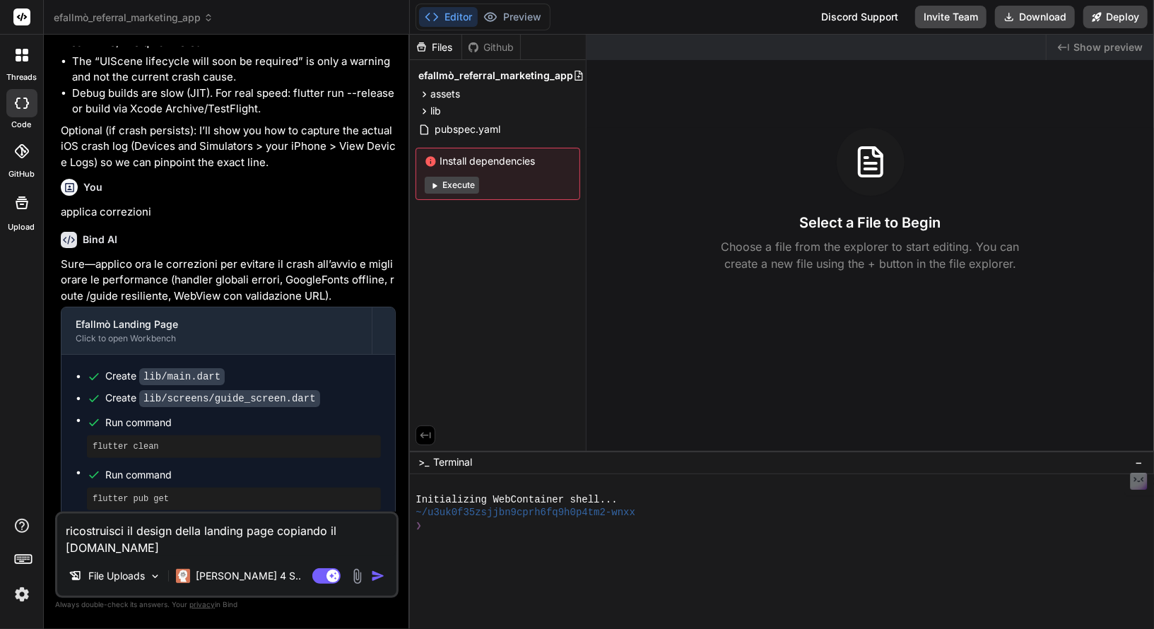
type textarea "ricostruisci il design della landing page copiando il sito [DOMAIN_NAME]"
type textarea "x"
click at [290, 549] on textarea "ricostruisci il design della landing page copiando il sito [DOMAIN_NAME]" at bounding box center [226, 535] width 339 height 42
type textarea "ricostruisci il design della landing page copiando il sito [DOMAIN_NAME]"
type textarea "x"
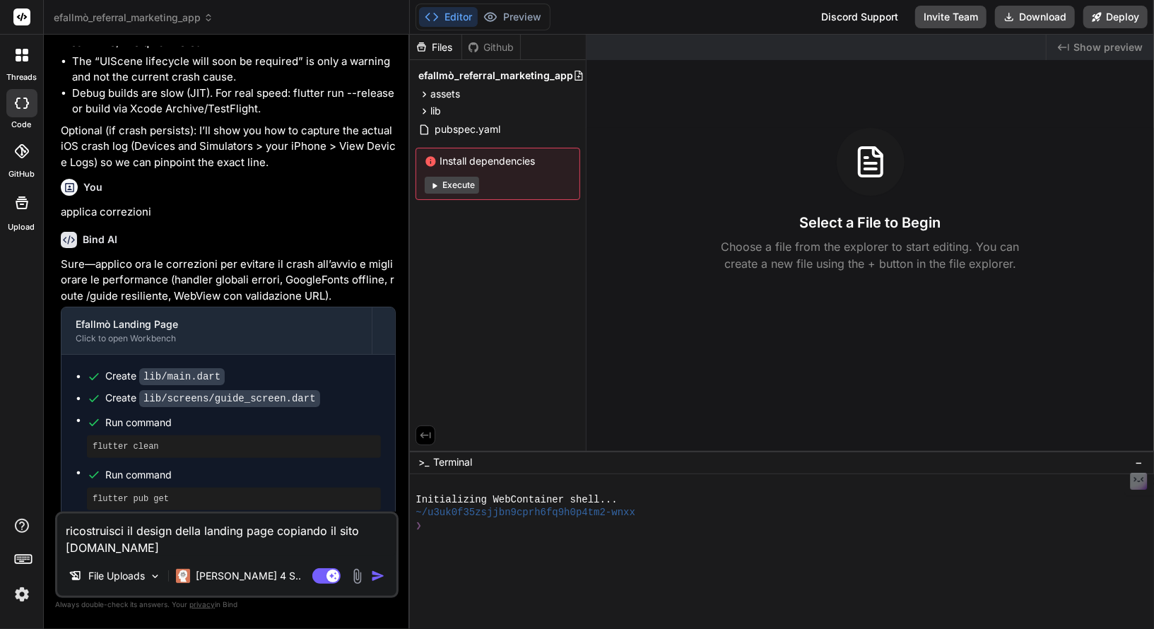
type textarea "ricostruisci il design della landing page copiando il sito [DOMAIN_NAME] c"
type textarea "x"
type textarea "ricostruisci il design della landing page copiando il sito [DOMAIN_NAME] co"
type textarea "x"
type textarea "ricostruisci il design della landing page copiando il sito [DOMAIN_NAME] cop"
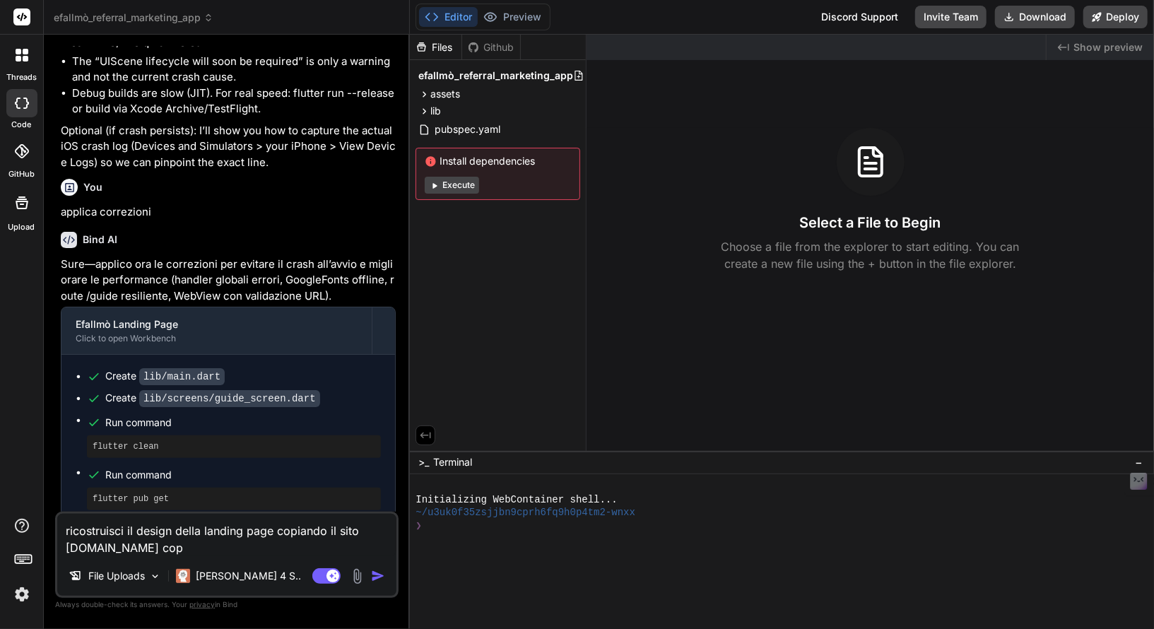
type textarea "x"
type textarea "ricostruisci il design della landing page copiando il sito [DOMAIN_NAME] copi"
type textarea "x"
type textarea "ricostruisci il design della landing page copiando il sito [DOMAIN_NAME] copia"
type textarea "x"
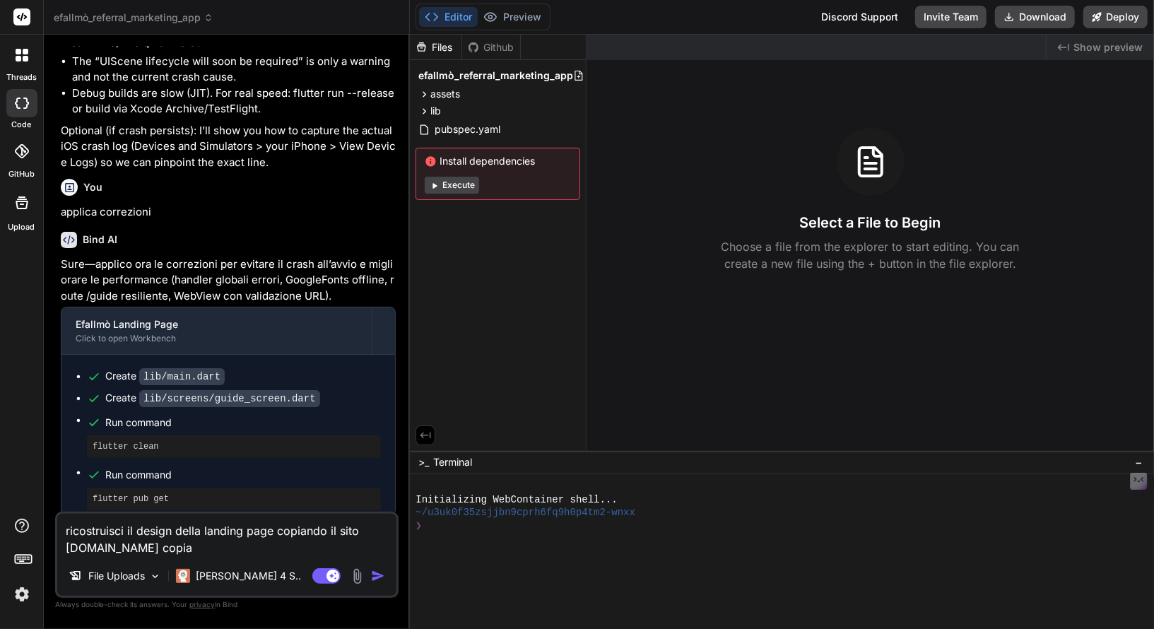
type textarea "ricostruisci il design della landing page copiando il sito [DOMAIN_NAME] copia"
type textarea "x"
type textarea "ricostruisci il design della landing page copiando il sito [DOMAIN_NAME] copia a"
type textarea "x"
type textarea "ricostruisci il design della landing page copiando il sito [DOMAIN_NAME] copia …"
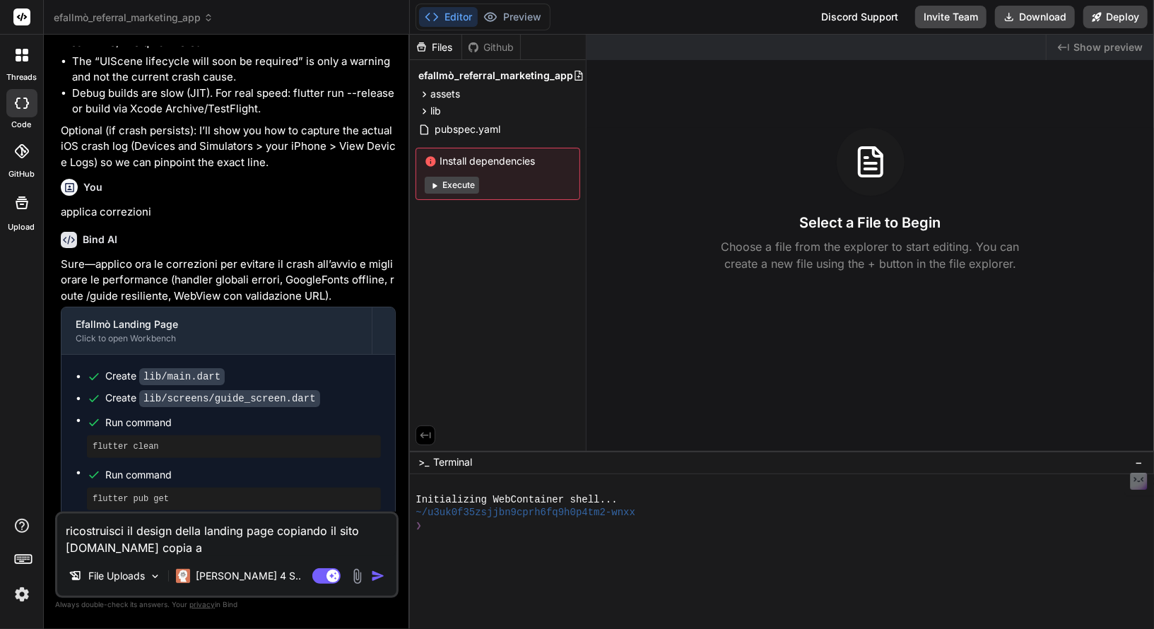
type textarea "x"
type textarea "ricostruisci il design della landing page copiando il sito [DOMAIN_NAME] copia …"
type textarea "x"
type textarea "ricostruisci il design della landing page copiando il sito [DOMAIN_NAME] copia …"
type textarea "x"
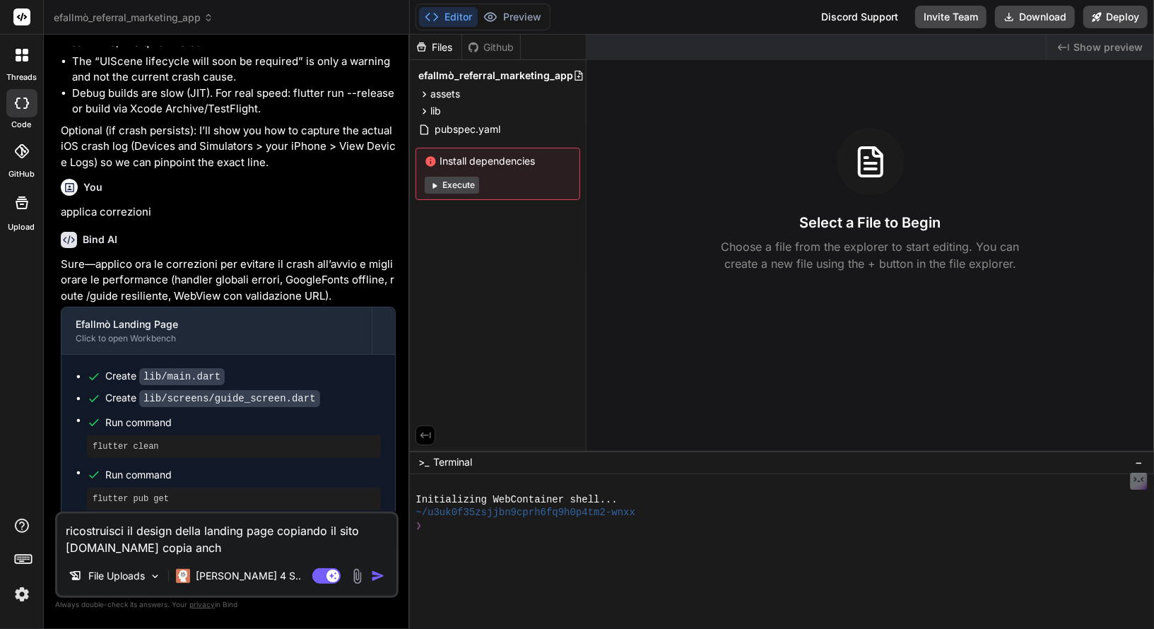
type textarea "ricostruisci il design della landing page copiando il sito [DOMAIN_NAME] copia …"
type textarea "x"
type textarea "ricostruisci il design della landing page copiando il sito [DOMAIN_NAME] copia …"
type textarea "x"
type textarea "ricostruisci il design della landing page copiando il sito [DOMAIN_NAME] copia …"
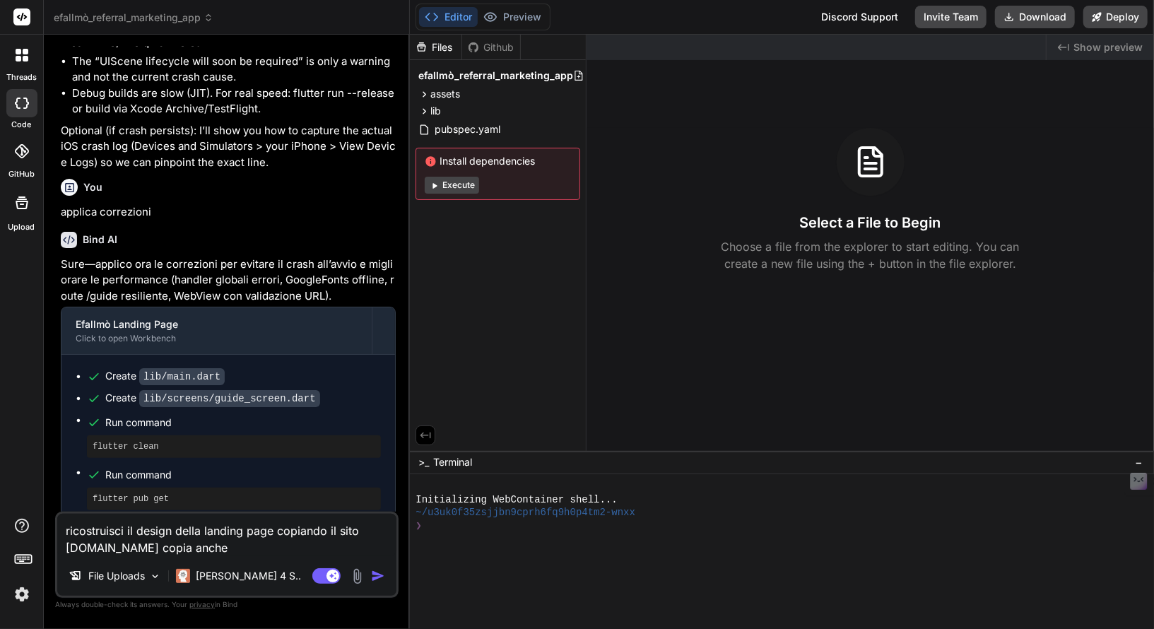
type textarea "x"
type textarea "ricostruisci il design della landing page copiando il sito [DOMAIN_NAME] copia …"
type textarea "x"
type textarea "ricostruisci il design della landing page copiando il sito [DOMAIN_NAME] copia …"
type textarea "x"
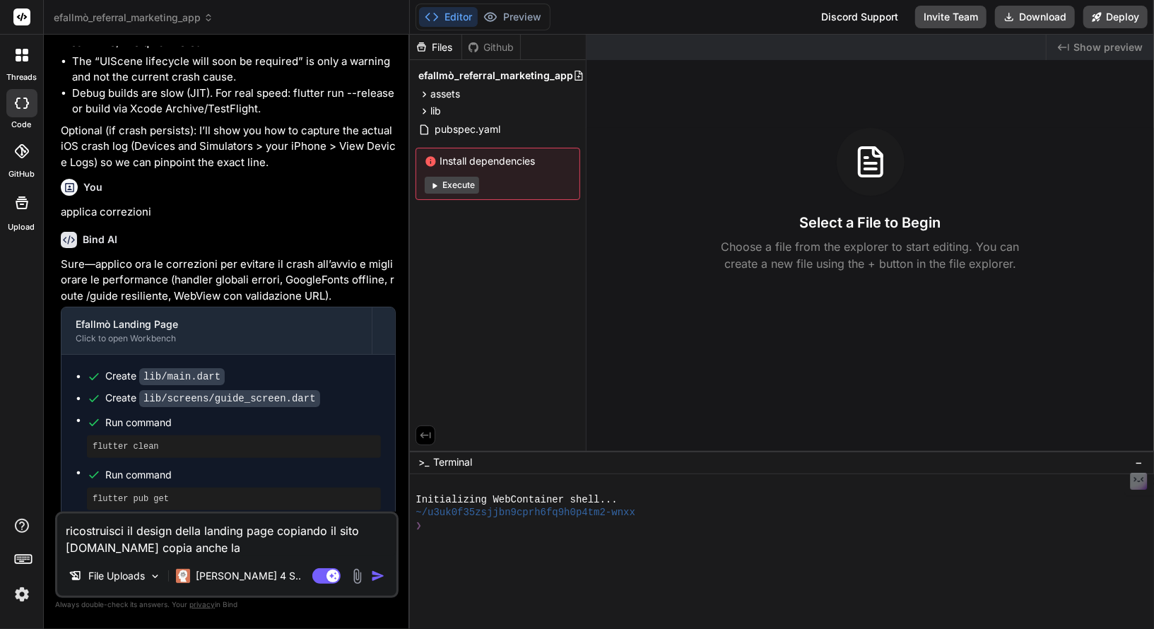
type textarea "ricostruisci il design della landing page copiando il sito [DOMAIN_NAME] copia …"
type textarea "x"
type textarea "ricostruisci il design della landing page copiando il sito [DOMAIN_NAME] copia …"
type textarea "x"
type textarea "ricostruisci il design della landing page copiando il sito [DOMAIN_NAME] copia …"
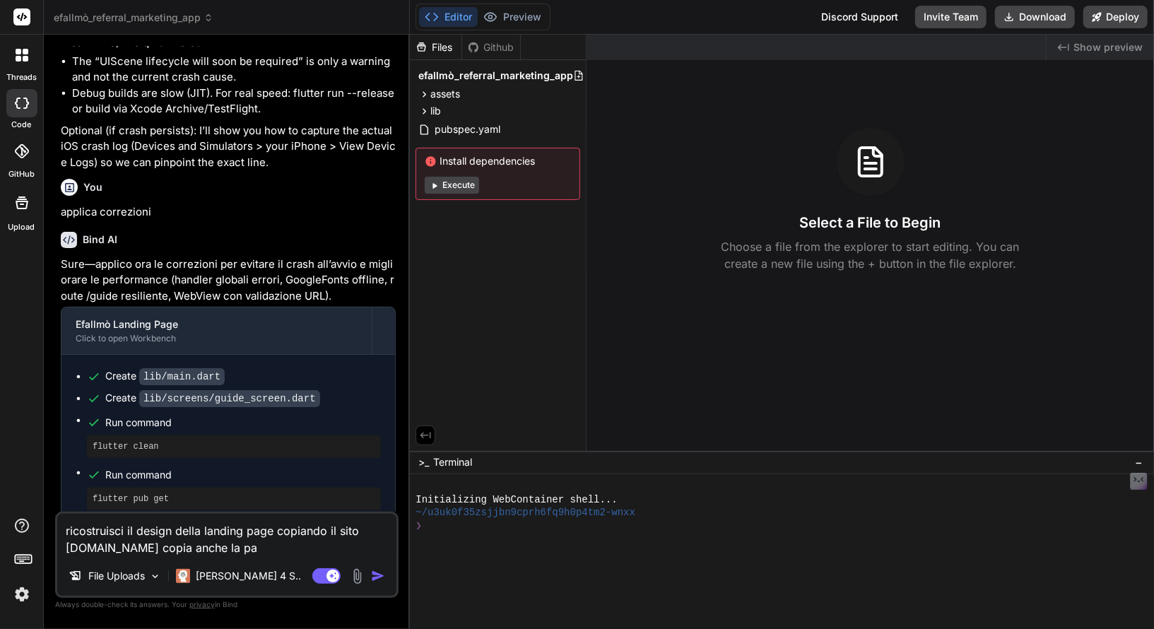
type textarea "x"
type textarea "ricostruisci il design della landing page copiando il sito [DOMAIN_NAME] copia …"
type textarea "x"
type textarea "ricostruisci il design della landing page copiando il sito [DOMAIN_NAME] copia …"
type textarea "x"
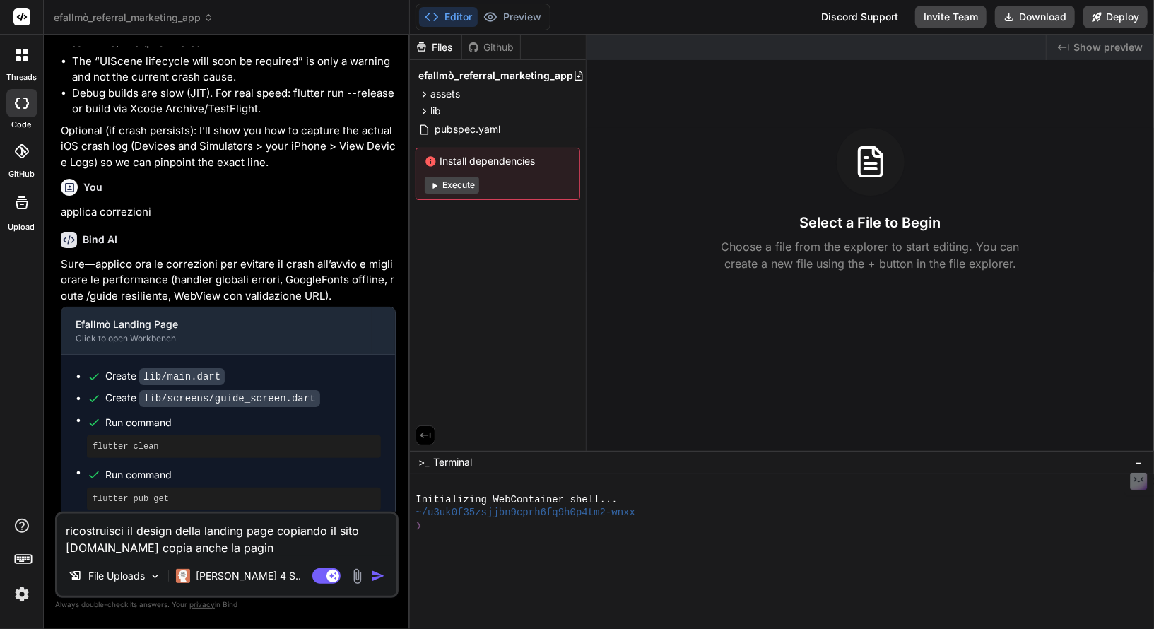
type textarea "ricostruisci il design della landing page copiando il sito [DOMAIN_NAME] copia …"
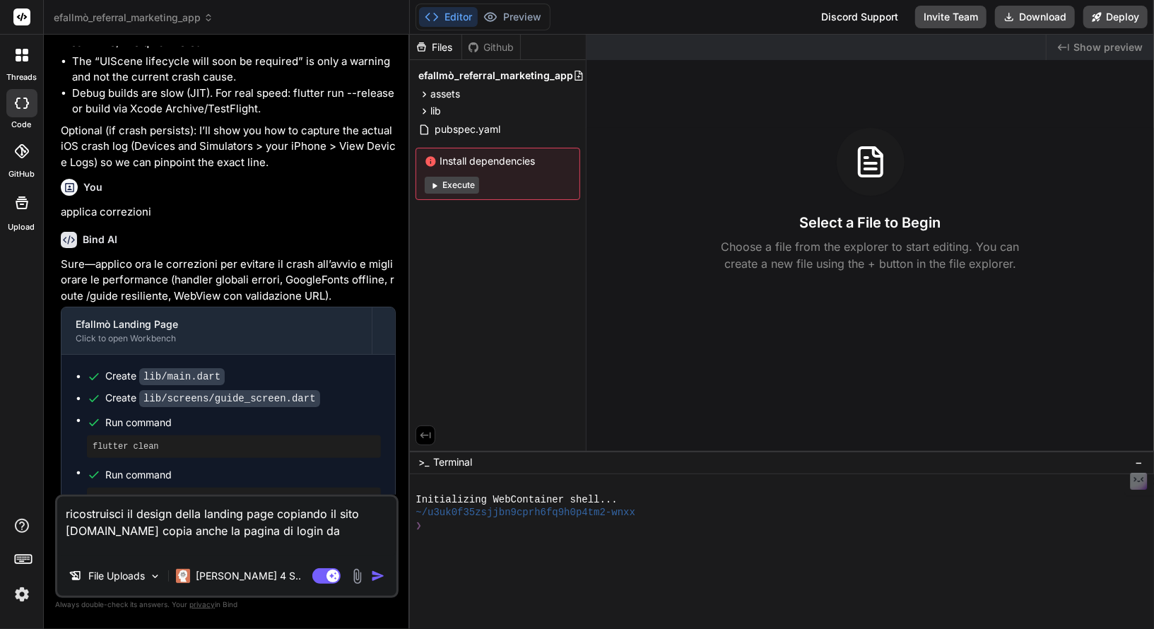
paste textarea "[URL][DOMAIN_NAME]"
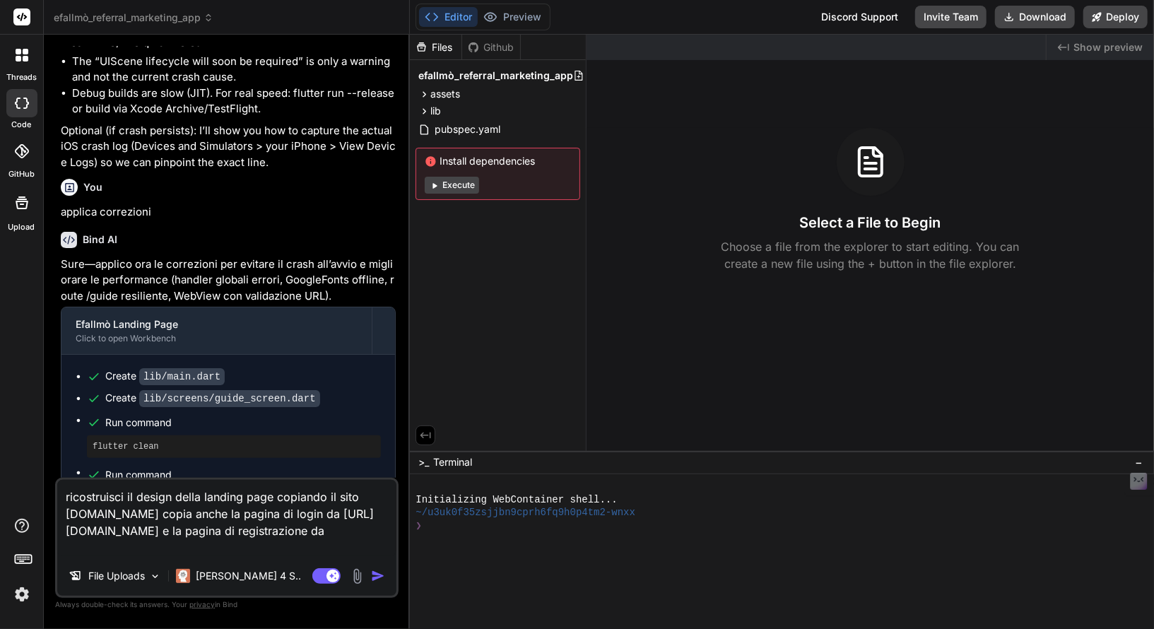
paste textarea "[URL][DOMAIN_NAME]"
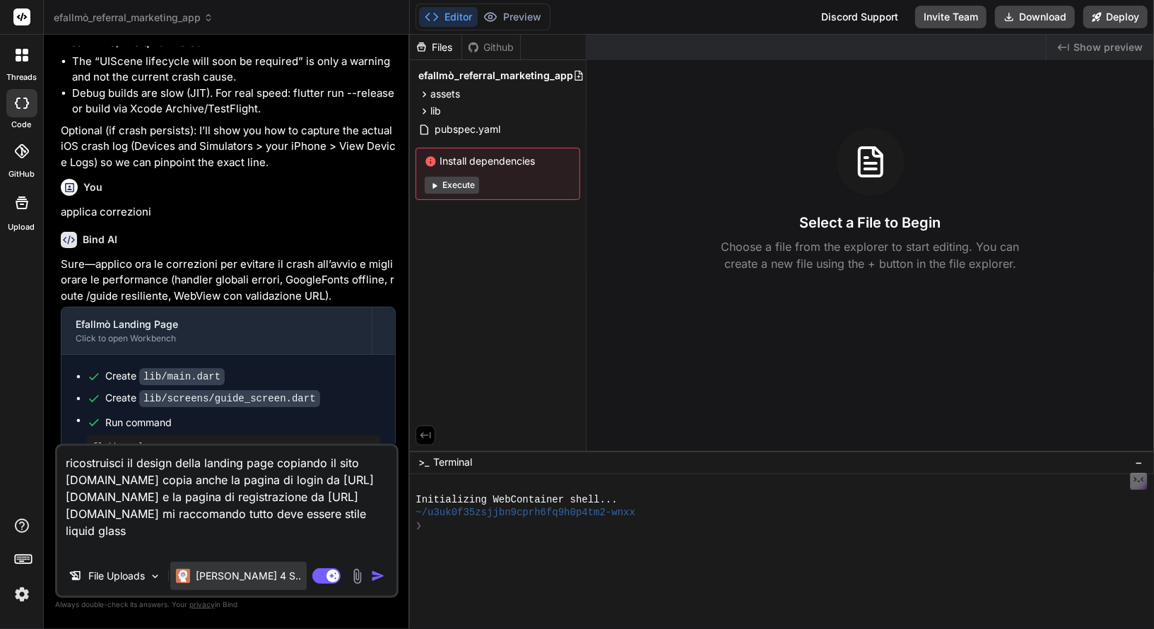
click at [208, 575] on p "[PERSON_NAME] 4 S.." at bounding box center [248, 576] width 105 height 14
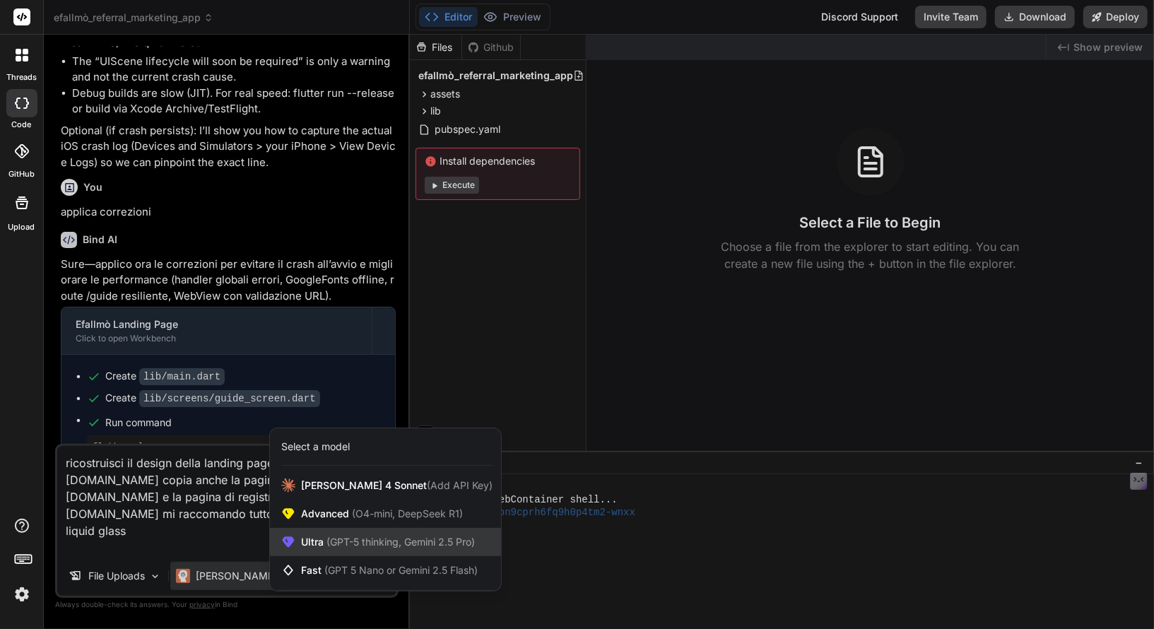
click at [372, 542] on span "(GPT-5 thinking, Gemini 2.5 Pro)" at bounding box center [399, 542] width 151 height 12
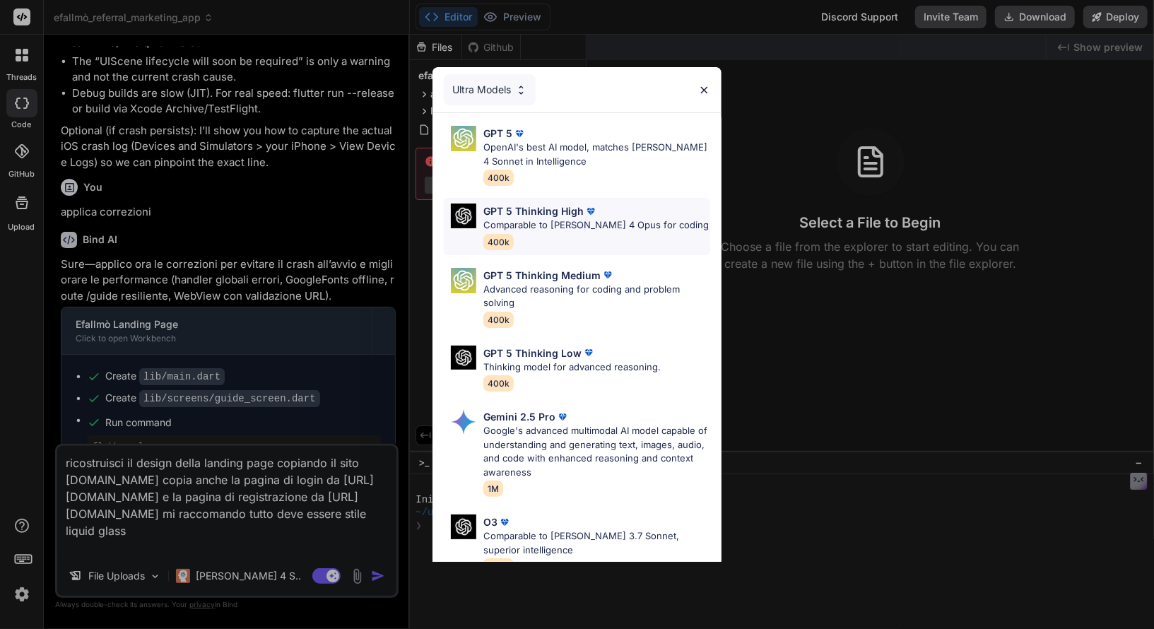
click at [650, 233] on div "GPT 5 Thinking High Comparable to [PERSON_NAME] 4 Opus for coding 400k" at bounding box center [595, 227] width 225 height 46
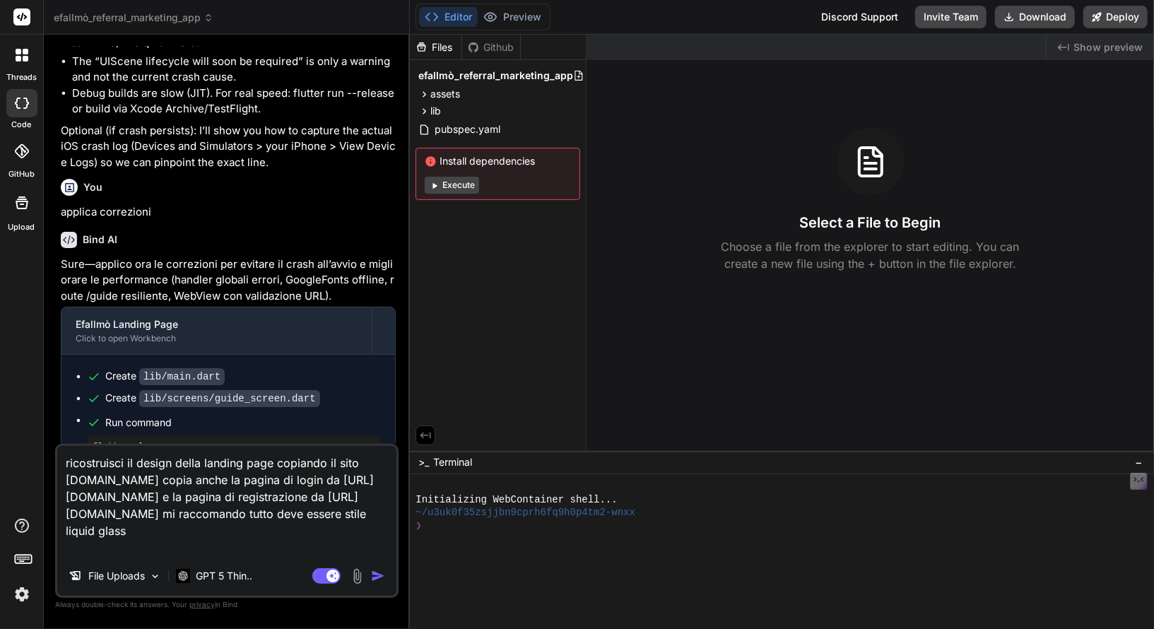
click at [239, 548] on textarea "ricostruisci il design della landing page copiando il sito [DOMAIN_NAME] copia …" at bounding box center [226, 501] width 339 height 110
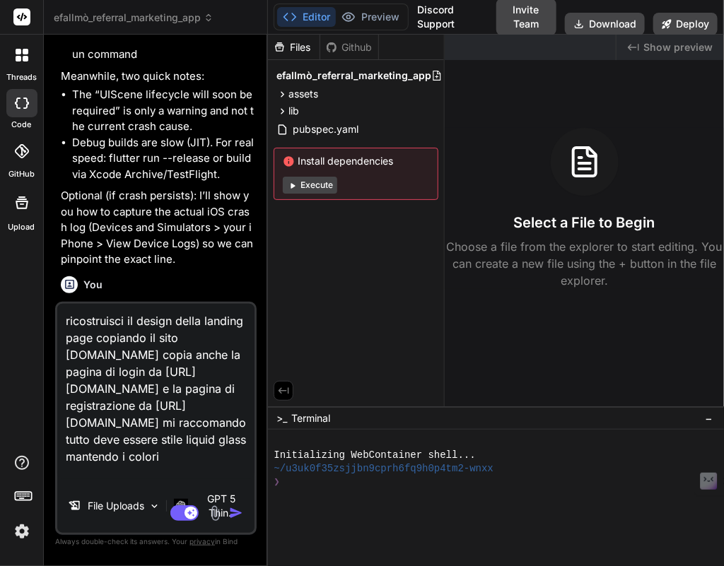
scroll to position [19, 0]
paste textarea "#ff9c40"
paste textarea "#0f638c"
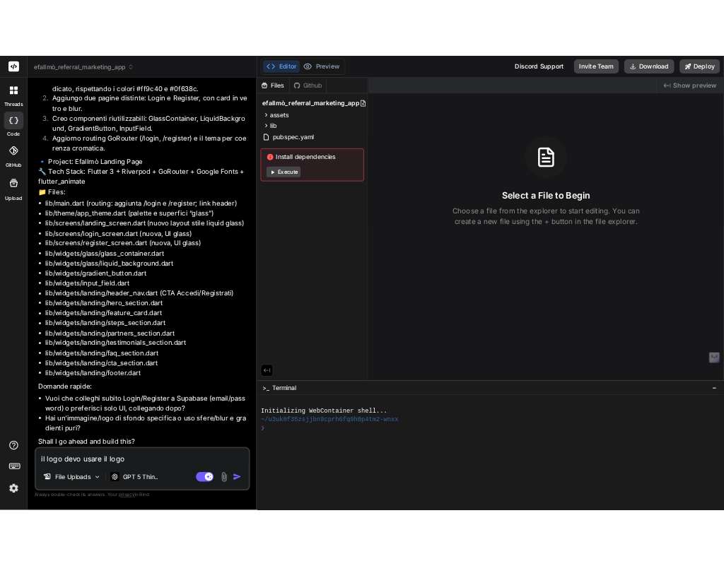
scroll to position [4858, 0]
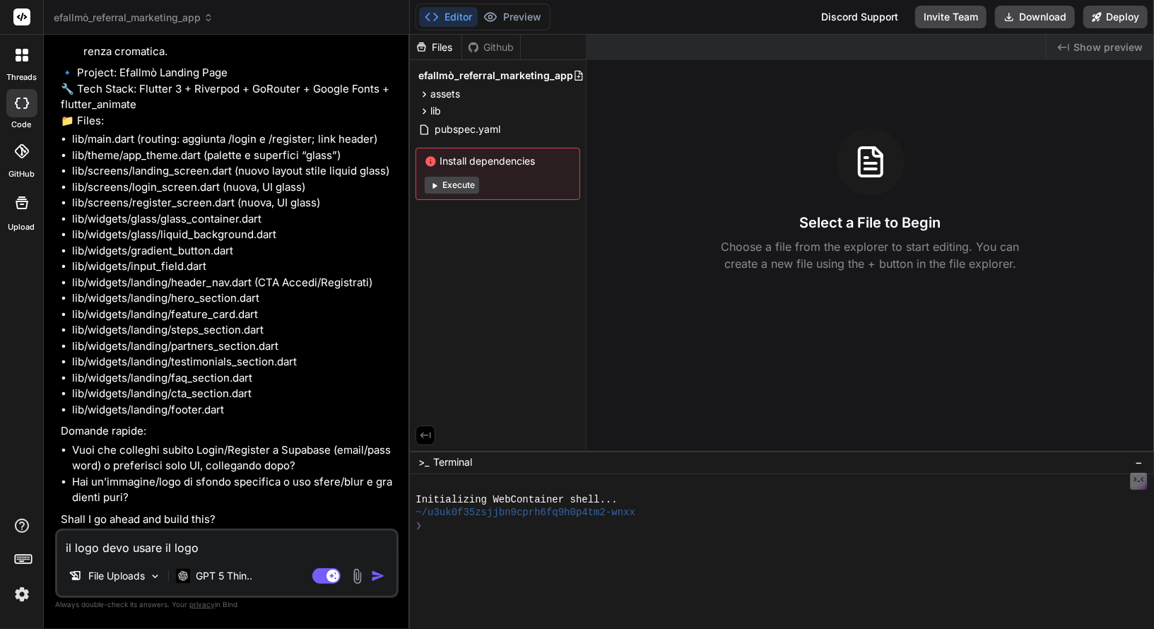
paste textarea "logo_quadrato"
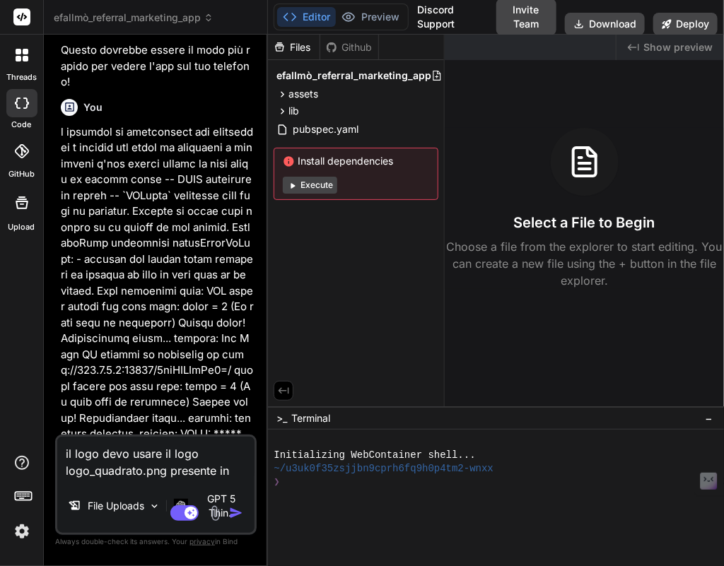
scroll to position [7038, 0]
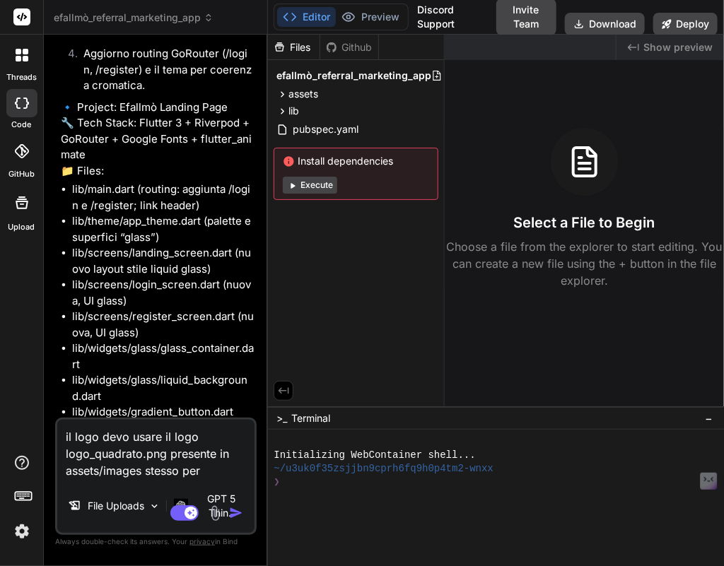
paste textarea "logo_quadrato"
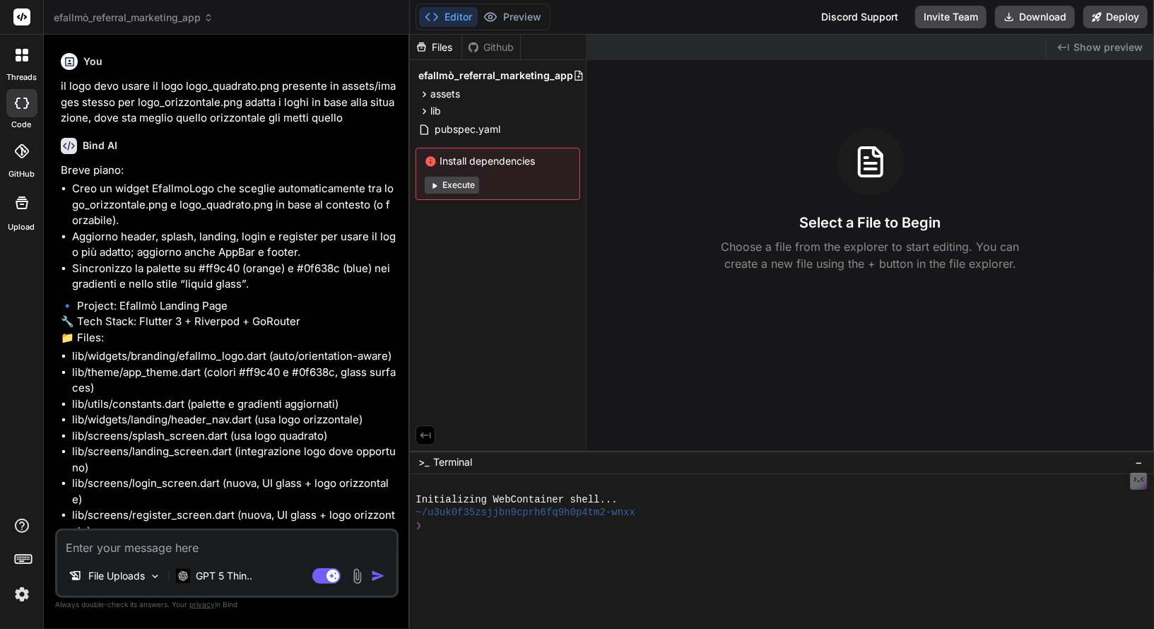
scroll to position [5422, 0]
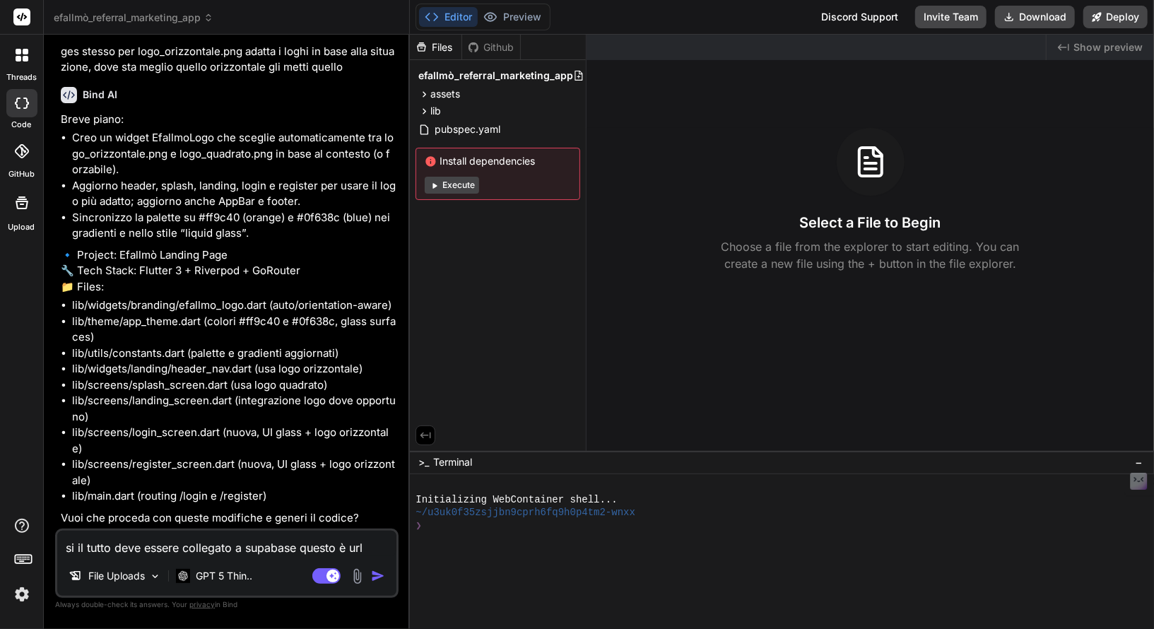
paste textarea "[URL][DOMAIN_NAME]"
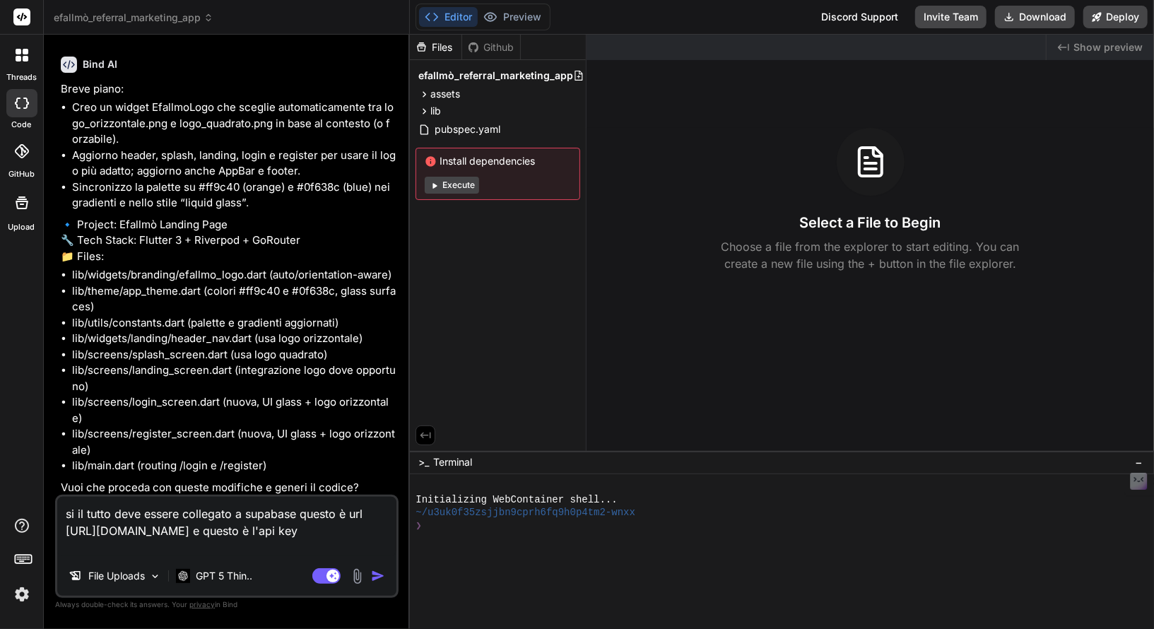
paste textarea "[SECURITY_DATA]"
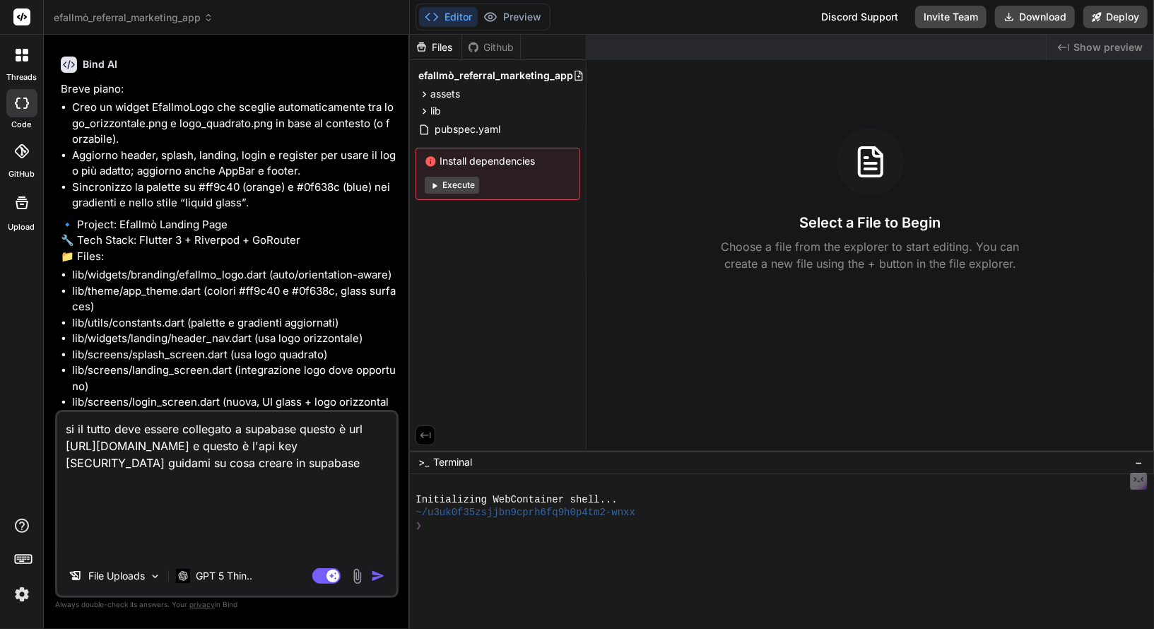
click at [192, 549] on textarea "si il tutto deve essere collegato a supabase questo è url [URL][DOMAIN_NAME] e …" at bounding box center [226, 484] width 339 height 144
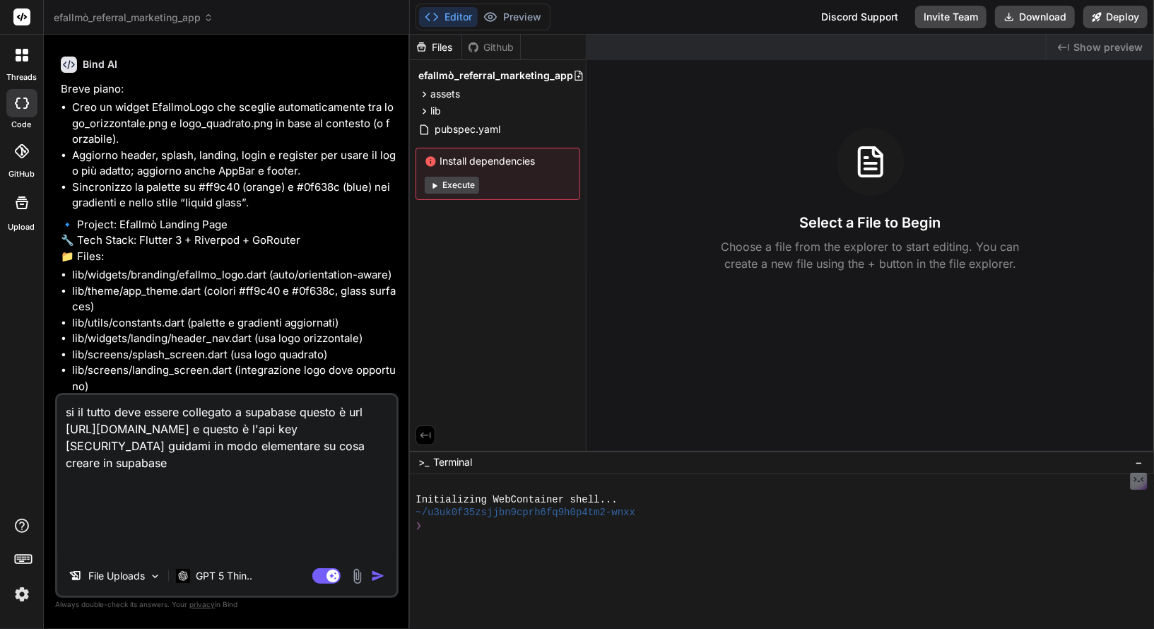
click at [235, 548] on textarea "si il tutto deve essere collegato a supabase questo è url [URL][DOMAIN_NAME] e …" at bounding box center [226, 475] width 339 height 161
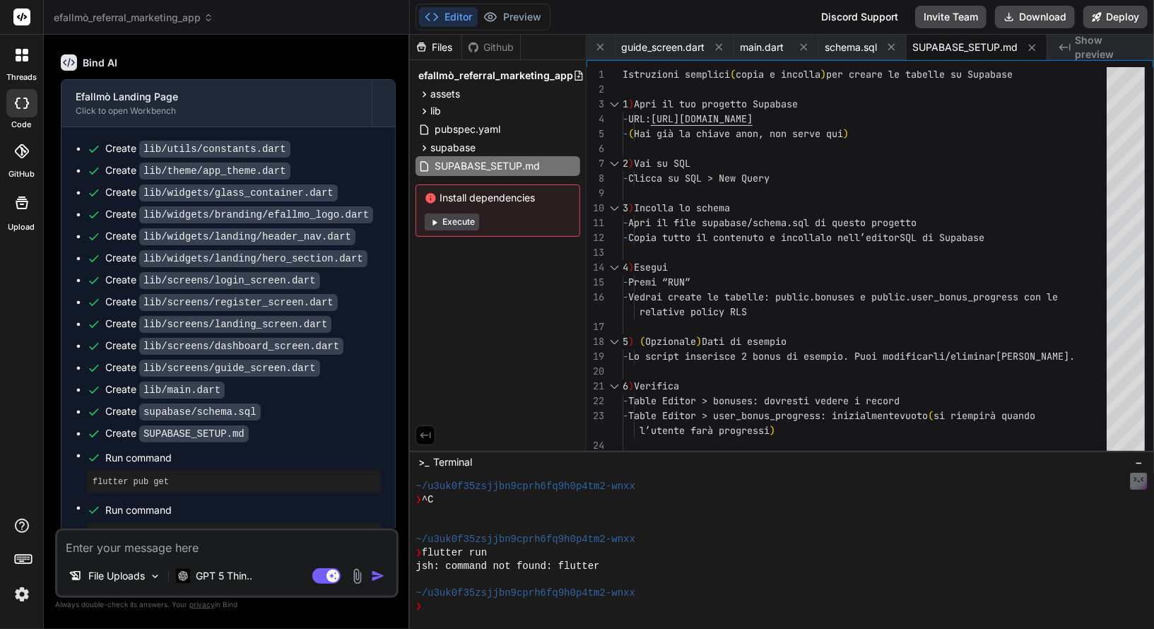
scroll to position [6093, 0]
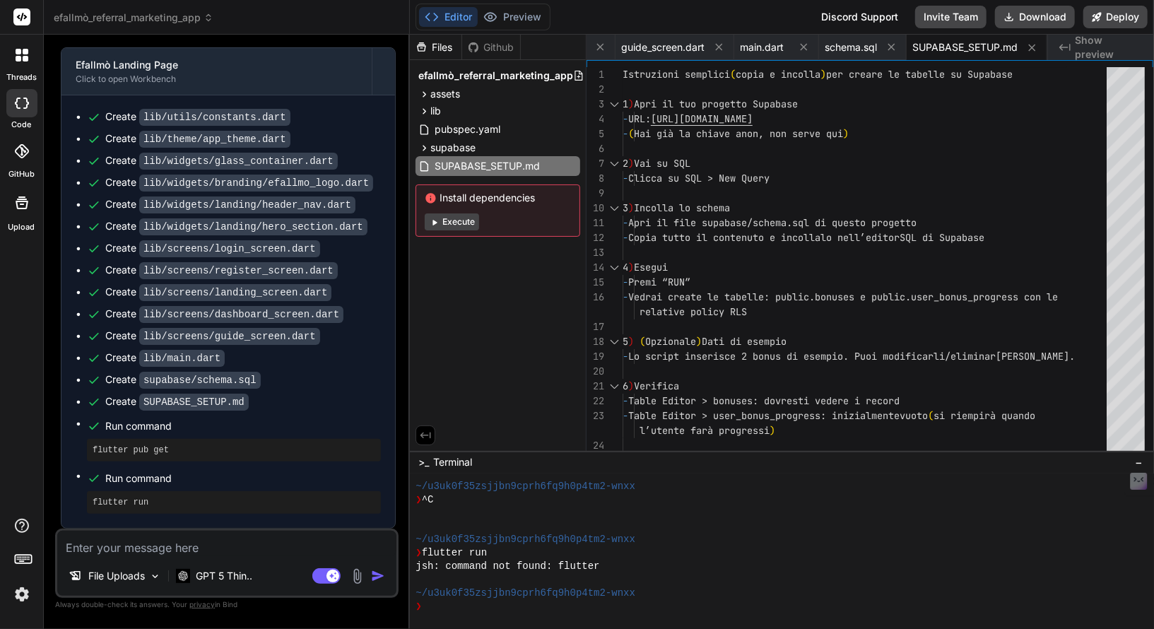
click at [111, 547] on textarea at bounding box center [226, 543] width 339 height 25
click at [474, 165] on span "SUPABASE_SETUP.md" at bounding box center [487, 166] width 108 height 17
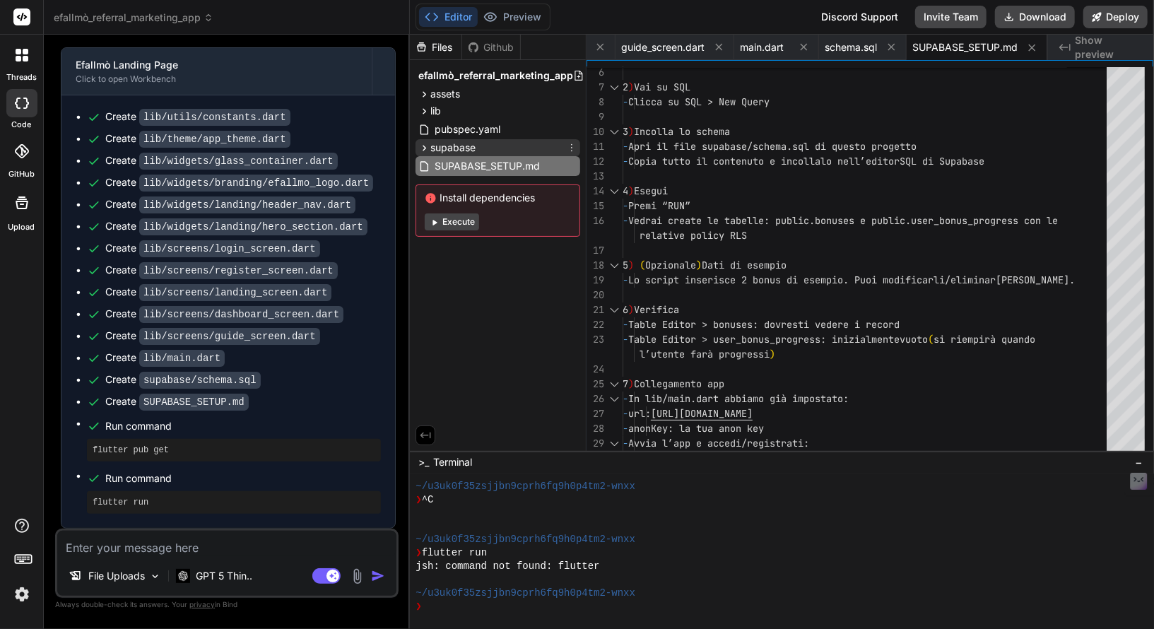
click at [507, 149] on div "supabase" at bounding box center [498, 147] width 165 height 17
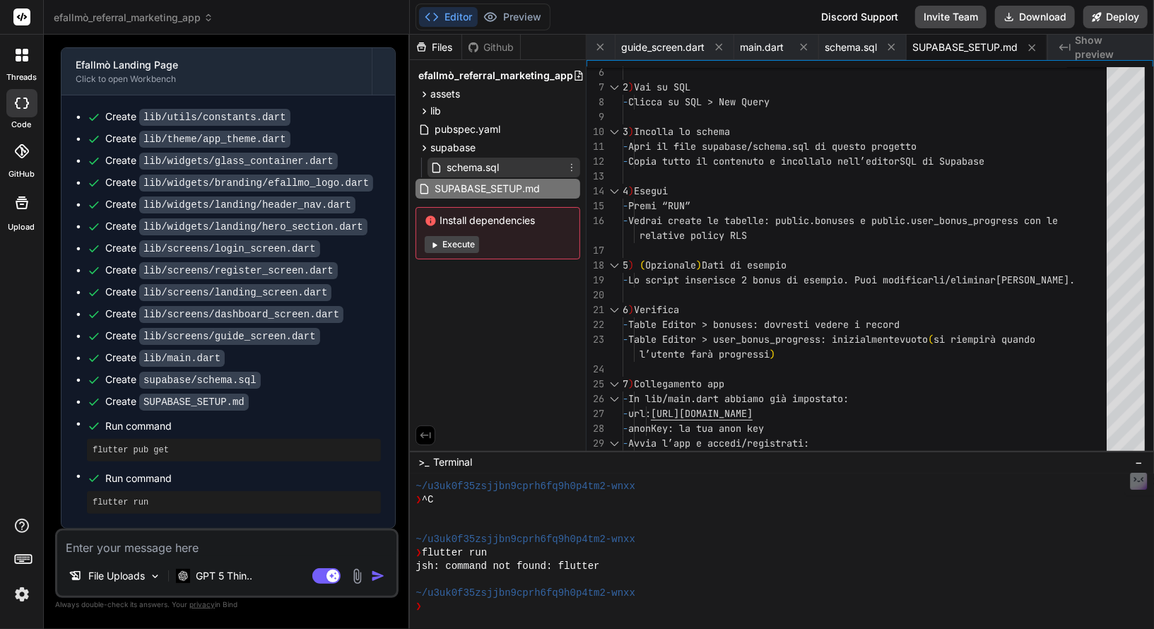
click at [493, 171] on span "schema.sql" at bounding box center [472, 167] width 55 height 17
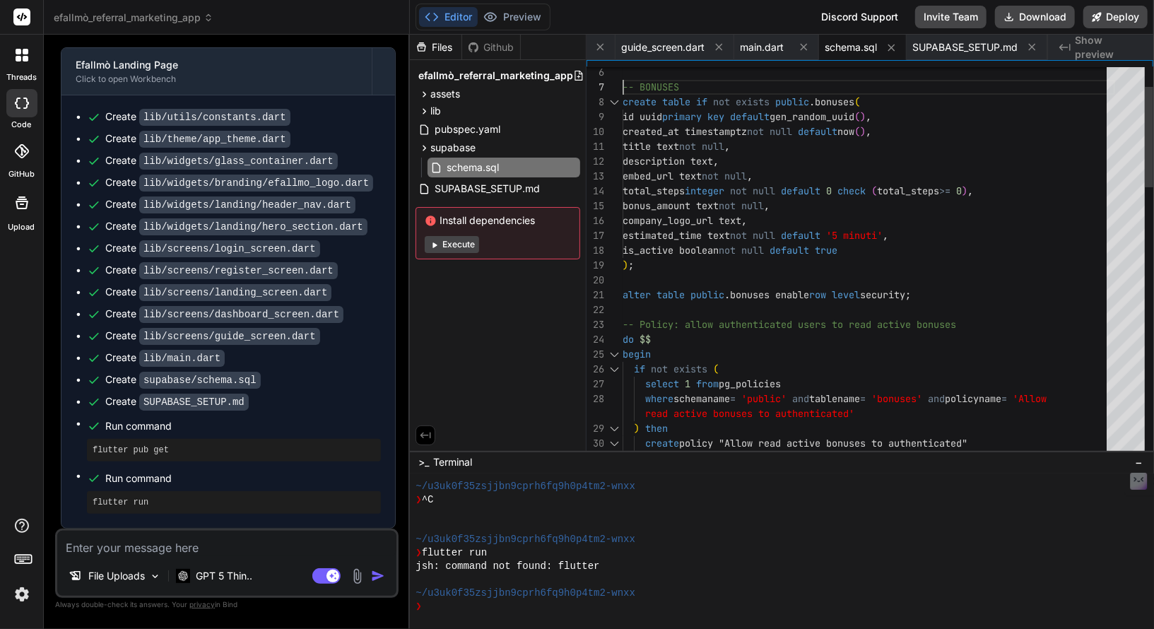
scroll to position [89, 0]
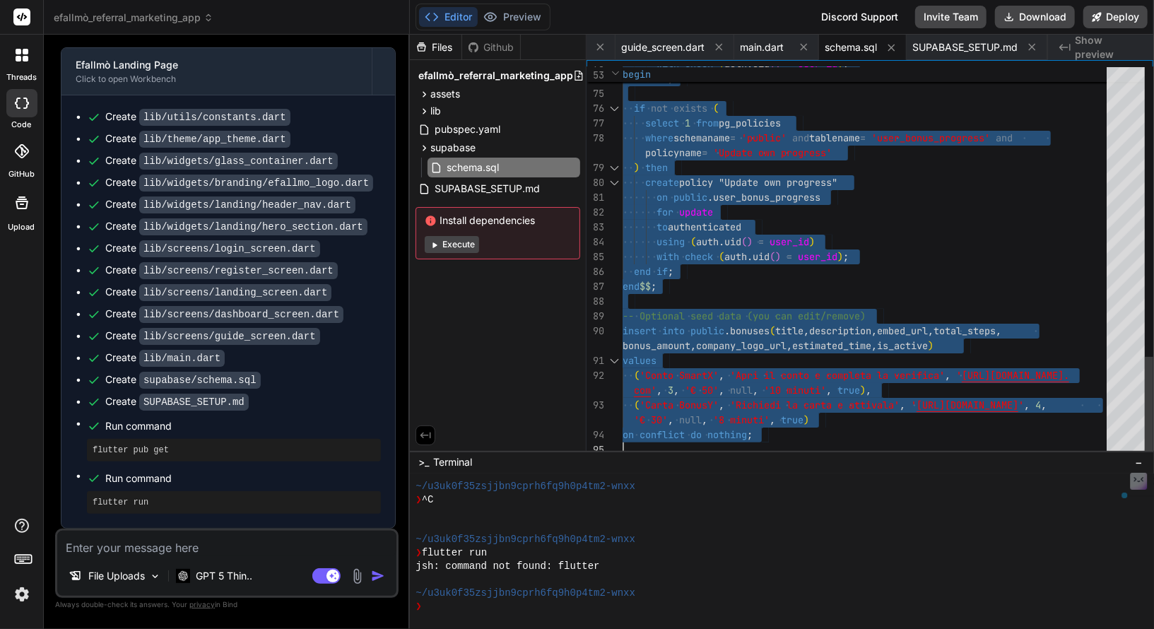
drag, startPoint x: 625, startPoint y: 100, endPoint x: 868, endPoint y: 437, distance: 415.6
click at [499, 192] on span "SUPABASE_SETUP.md" at bounding box center [487, 188] width 108 height 17
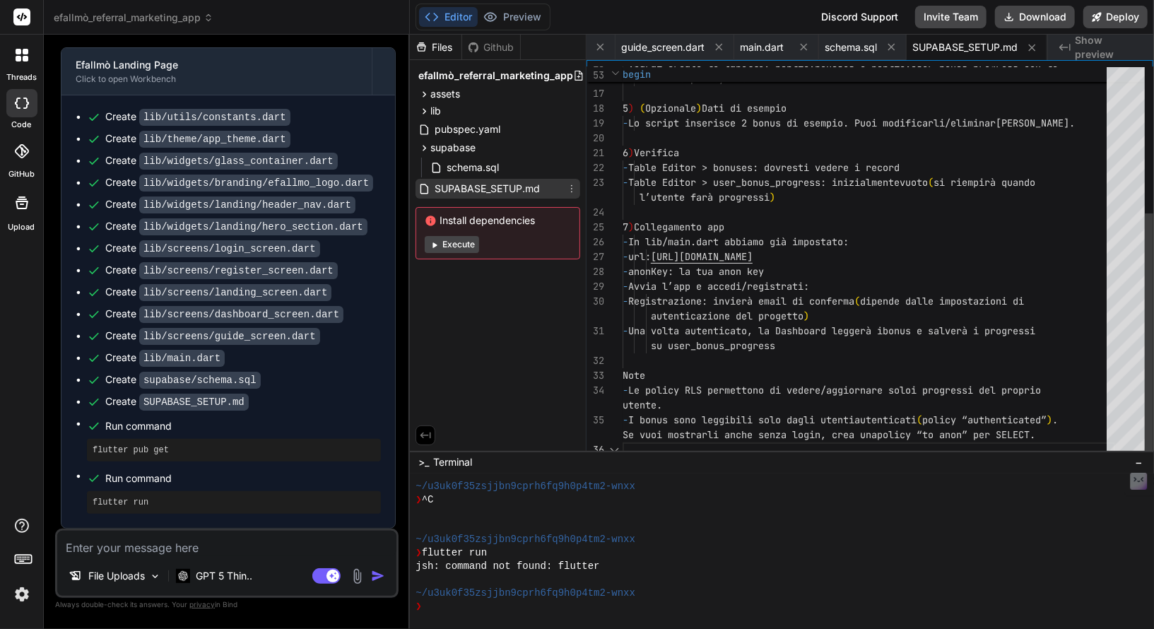
scroll to position [15, 0]
drag, startPoint x: 929, startPoint y: 406, endPoint x: 963, endPoint y: 437, distance: 46.0
click at [963, 437] on div "- Vedrai create le tabelle: public.bonuses e public. user_bonus_progress con le…" at bounding box center [869, 145] width 493 height 623
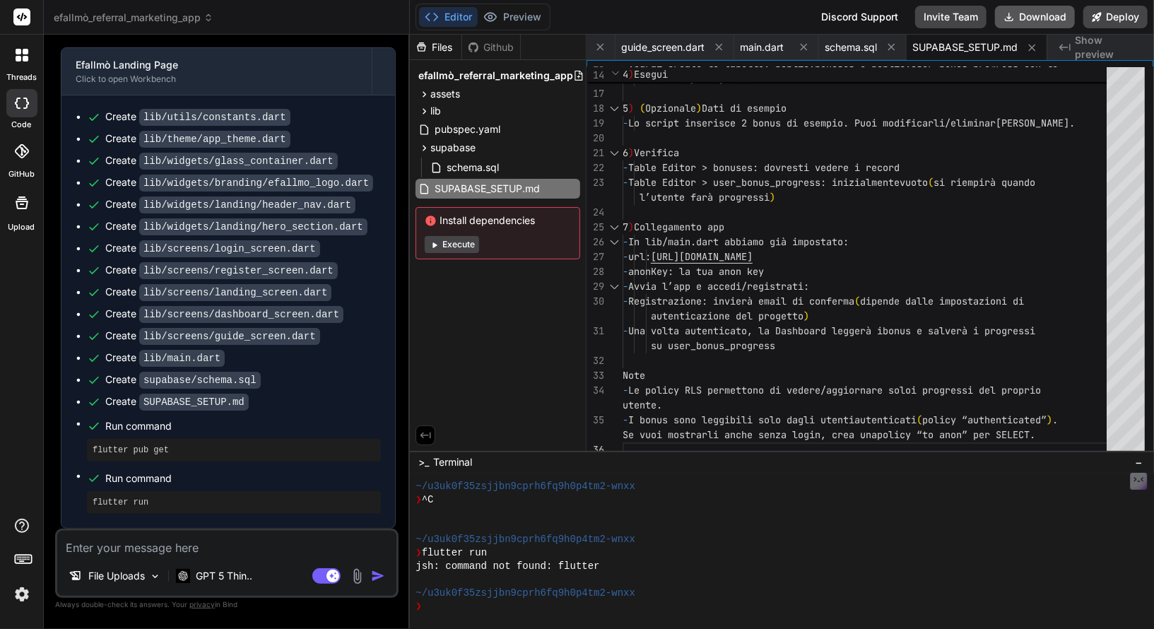
click at [1050, 24] on button "Download" at bounding box center [1035, 17] width 80 height 23
drag, startPoint x: 199, startPoint y: 445, endPoint x: 89, endPoint y: 449, distance: 110.3
click at [89, 449] on div "flutter pub get" at bounding box center [234, 450] width 294 height 23
copy pre "flutter pub get"
click at [206, 539] on textarea at bounding box center [226, 543] width 339 height 25
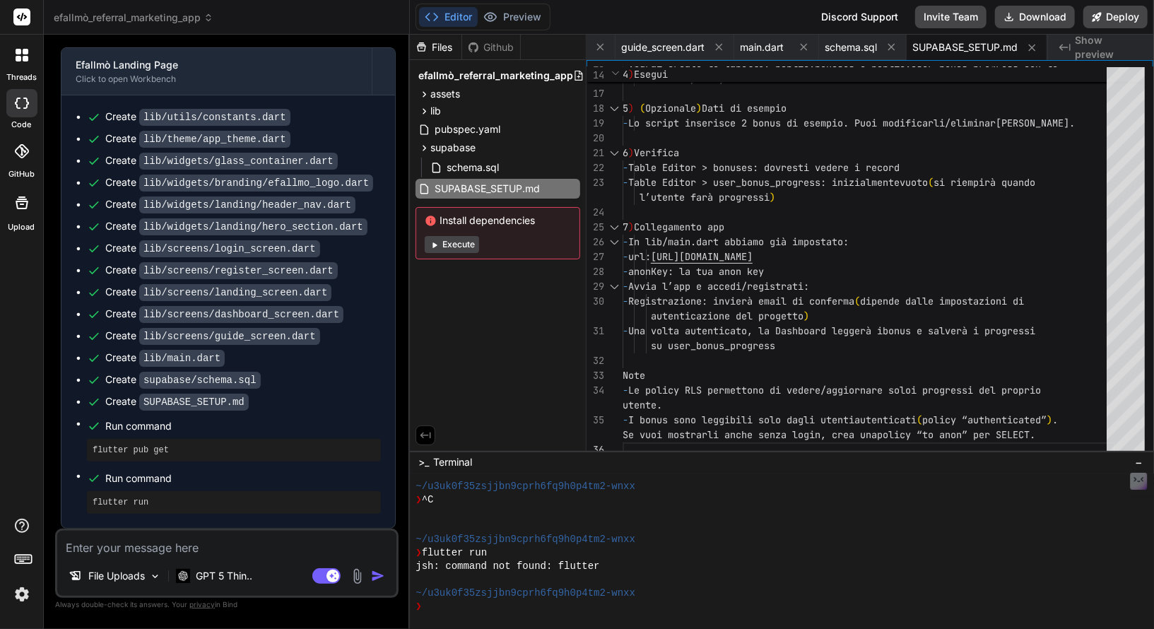
click at [203, 534] on textarea at bounding box center [226, 543] width 339 height 25
paste textarea "[URL][DOMAIN_NAME]"
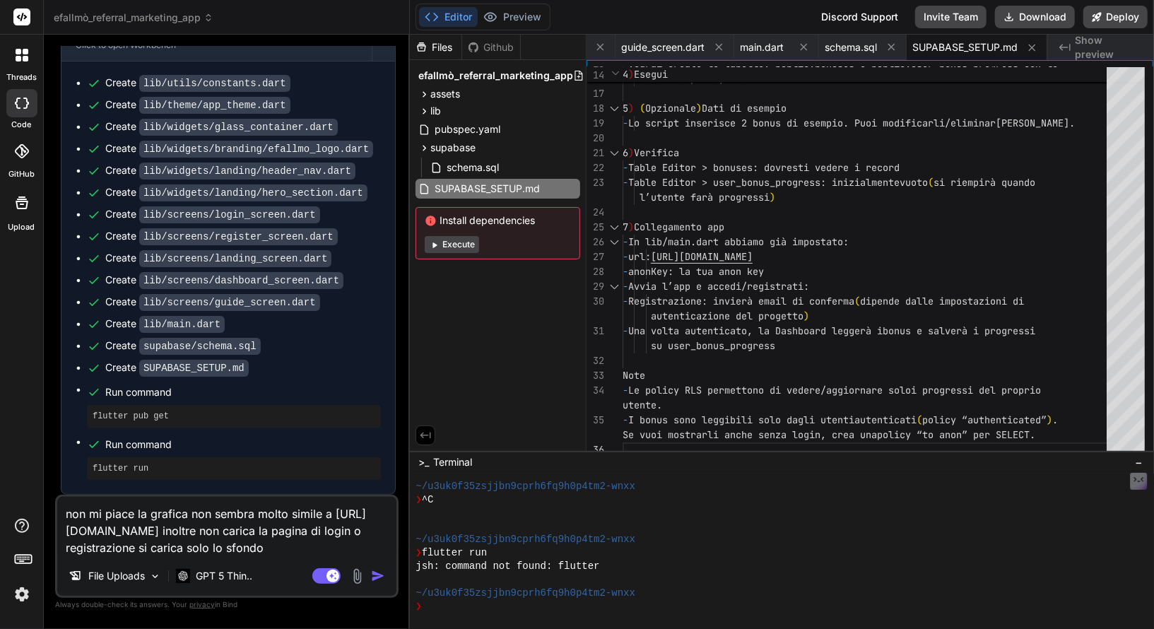
click at [382, 576] on img "button" at bounding box center [378, 576] width 14 height 14
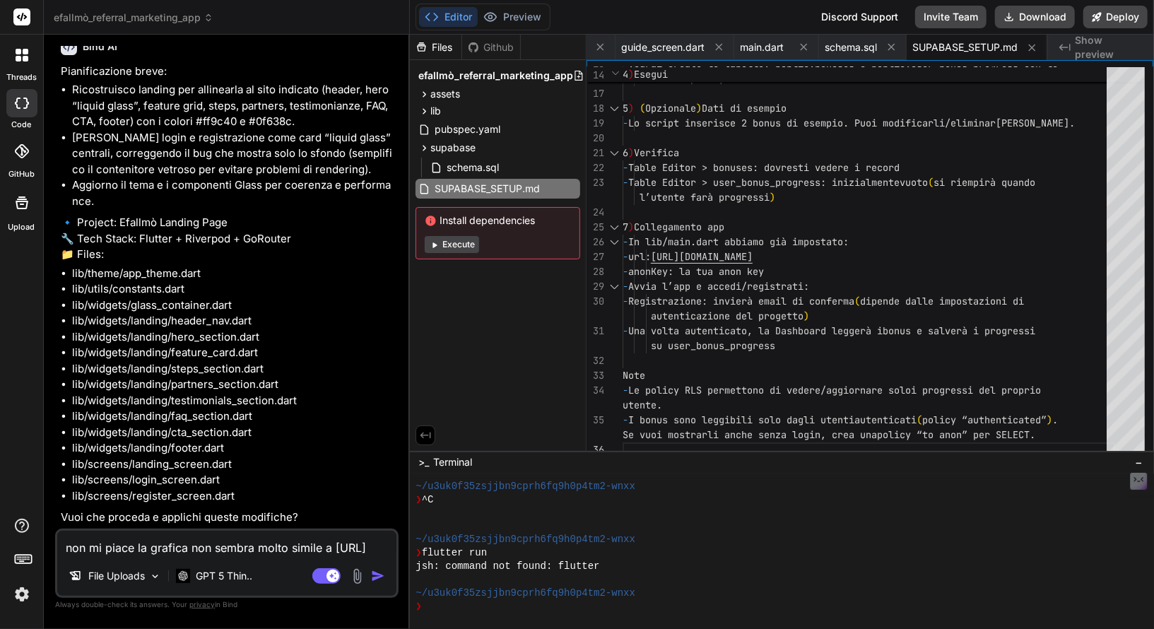
scroll to position [6704, 0]
click at [226, 539] on textarea "non mi piace la grafica non sembra molto simile a [URL][DOMAIN_NAME] inoltre no…" at bounding box center [226, 543] width 339 height 25
click at [387, 573] on button "button" at bounding box center [381, 576] width 20 height 14
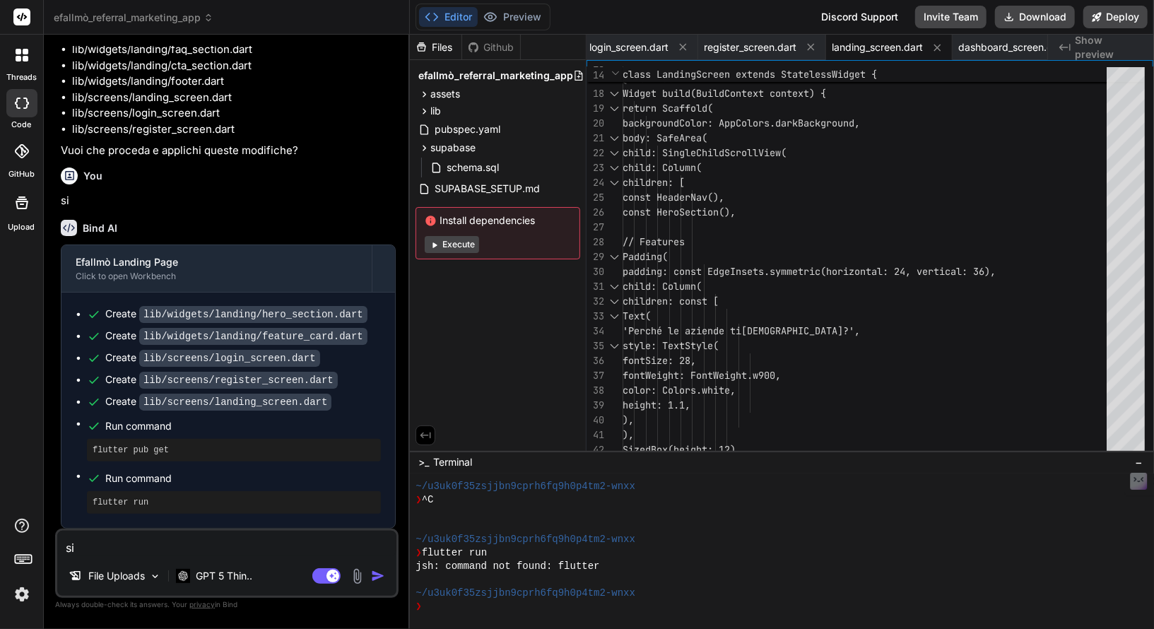
scroll to position [7069, 0]
drag, startPoint x: 188, startPoint y: 507, endPoint x: 88, endPoint y: 497, distance: 100.1
click at [88, 497] on div "flutter run" at bounding box center [234, 502] width 294 height 23
copy pre "flutter run"
click at [90, 555] on textarea "si" at bounding box center [226, 543] width 339 height 25
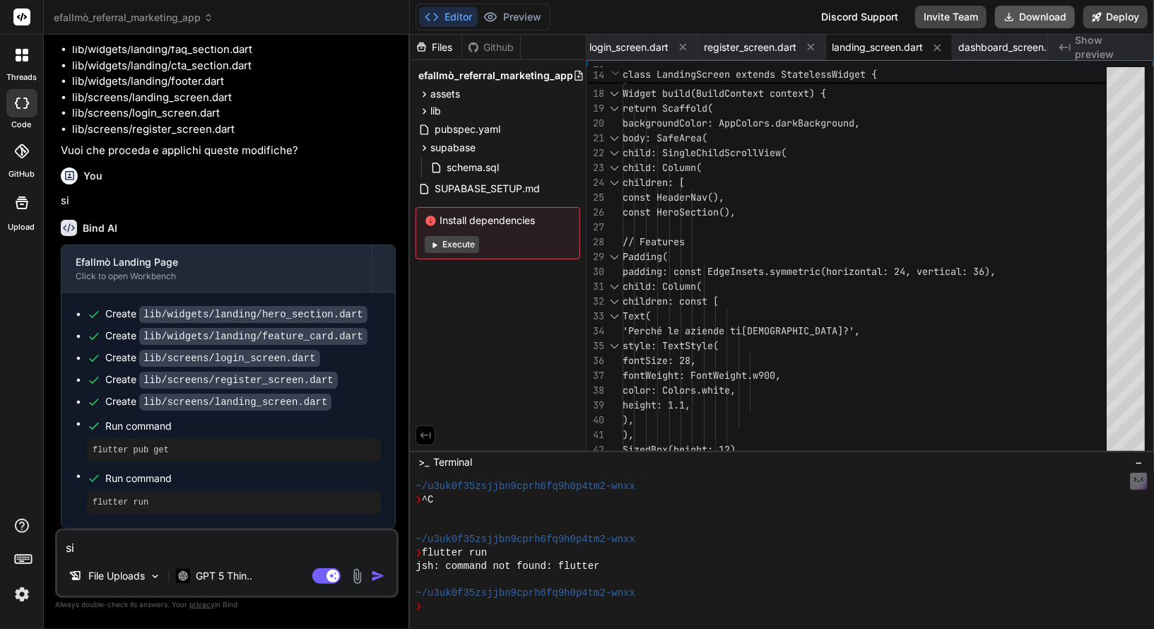
click at [1040, 23] on button "Download" at bounding box center [1035, 17] width 80 height 23
drag, startPoint x: 204, startPoint y: 457, endPoint x: 91, endPoint y: 455, distance: 113.1
click at [91, 455] on div "flutter pub get" at bounding box center [234, 450] width 294 height 23
copy pre "flutter pub get"
drag, startPoint x: 166, startPoint y: 505, endPoint x: 81, endPoint y: 497, distance: 85.2
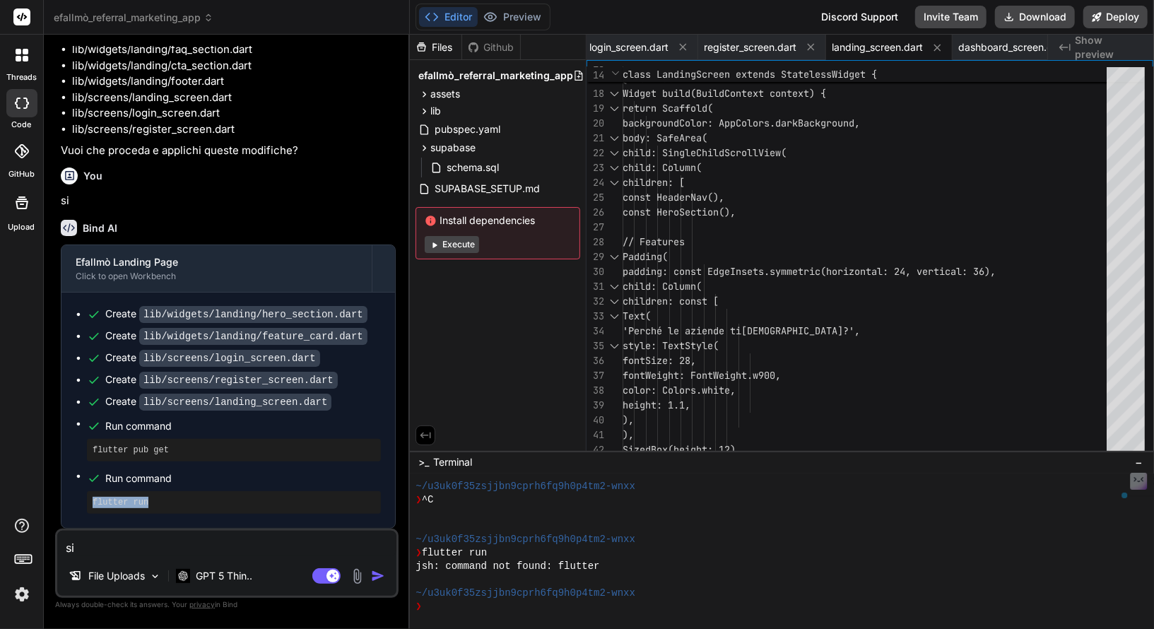
click at [81, 497] on ul "Create lib/widgets/landing/hero_section.dart Create lib/widgets/landing/feature…" at bounding box center [228, 410] width 305 height 207
copy pre "flutter run"
click at [217, 545] on textarea "si" at bounding box center [226, 543] width 339 height 25
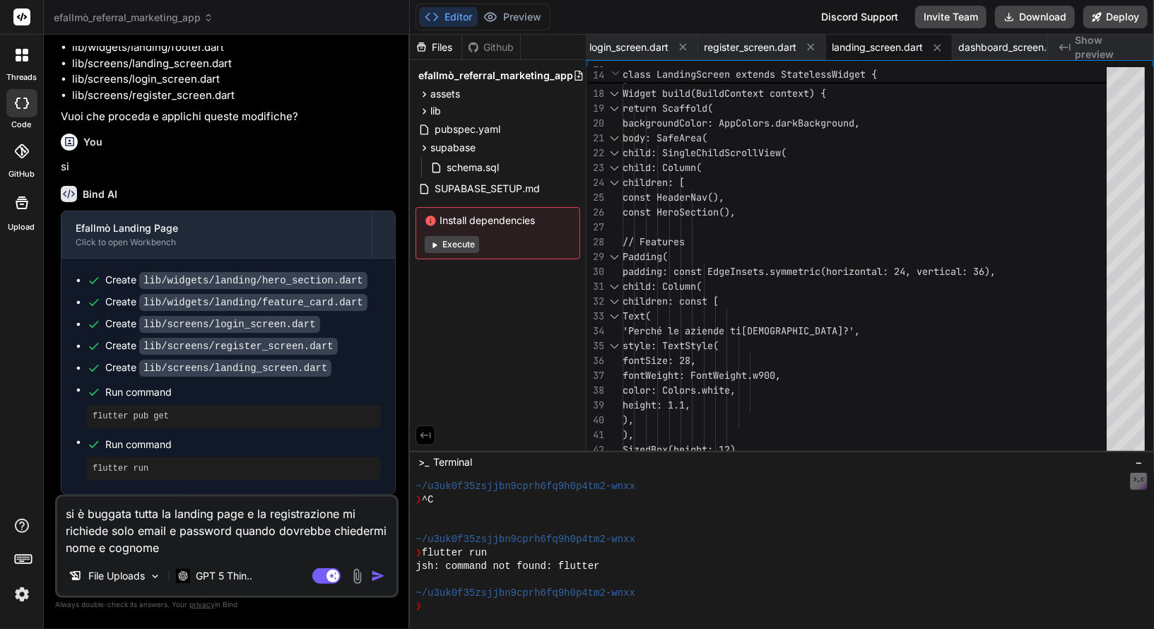
click at [249, 514] on textarea "si è buggata tutta la landing page e la registrazione mi richiede solo email e …" at bounding box center [226, 526] width 339 height 59
click at [254, 515] on textarea "si è buggata tutta la landing page e la registrazione mi richiede solo email e …" at bounding box center [226, 526] width 339 height 59
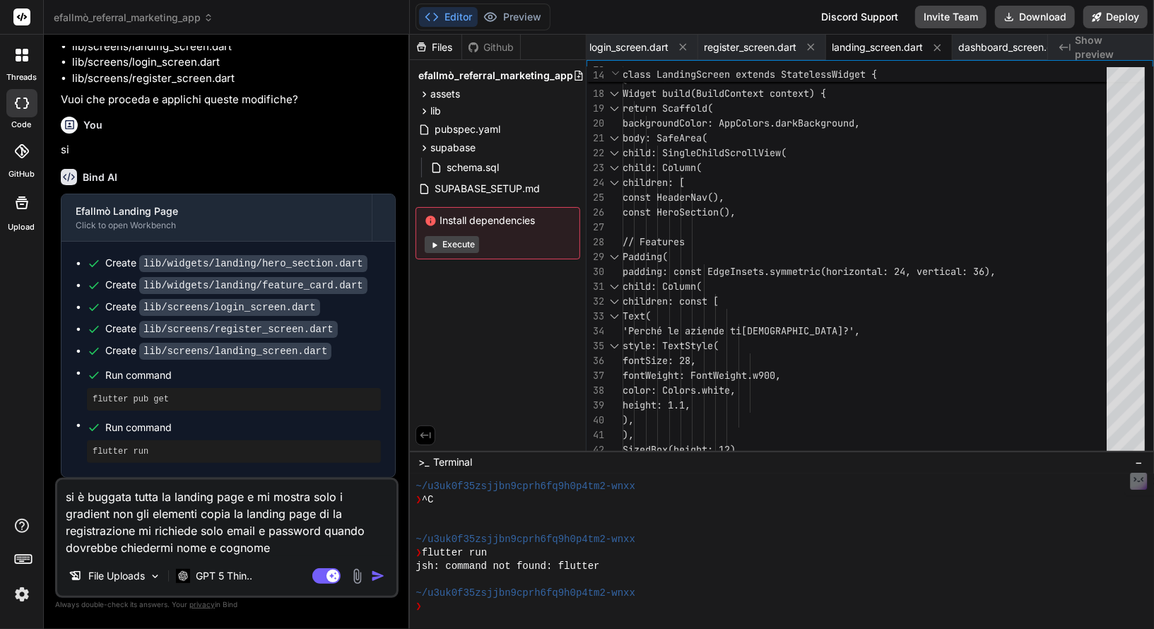
paste textarea "[URL][DOMAIN_NAME]"
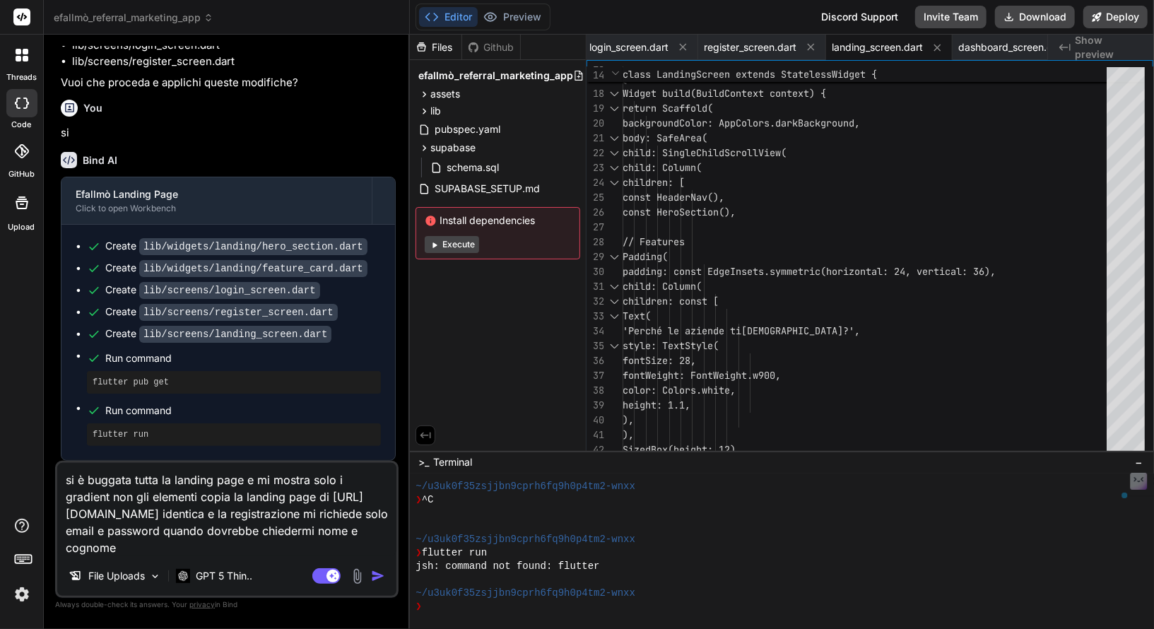
drag, startPoint x: 267, startPoint y: 513, endPoint x: 327, endPoint y: 558, distance: 74.2
click at [327, 558] on div "si è buggata tutta la landing page e mi mostra solo i gradient non gli elementi…" at bounding box center [226, 529] width 343 height 137
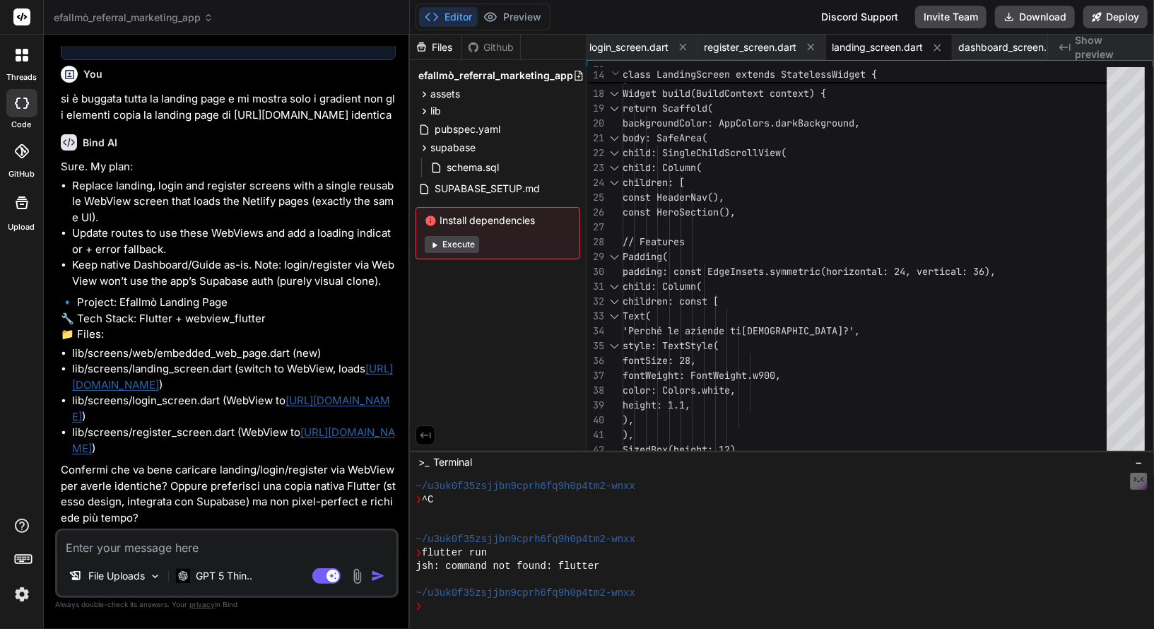
scroll to position [7585, 0]
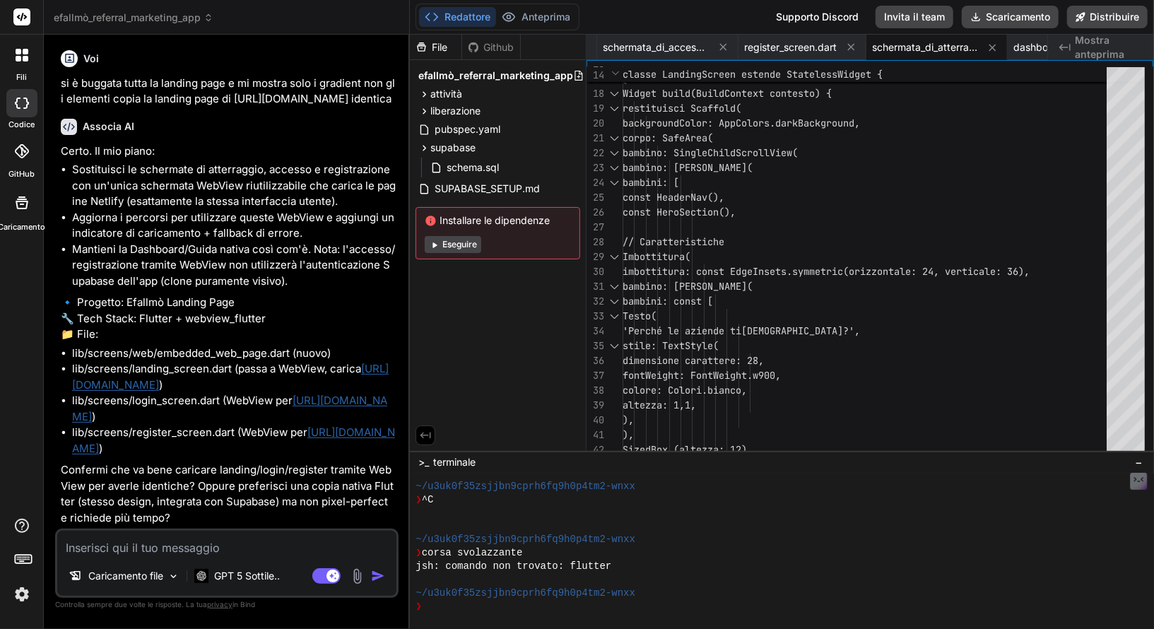
click at [199, 540] on textarea at bounding box center [226, 543] width 339 height 25
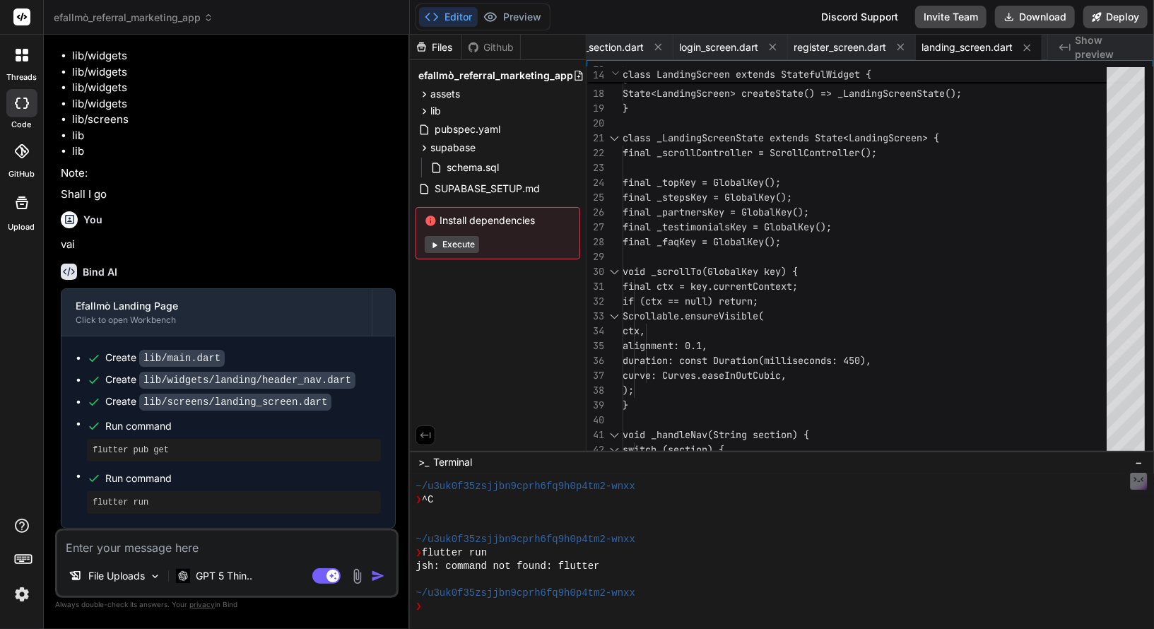
scroll to position [8468, 0]
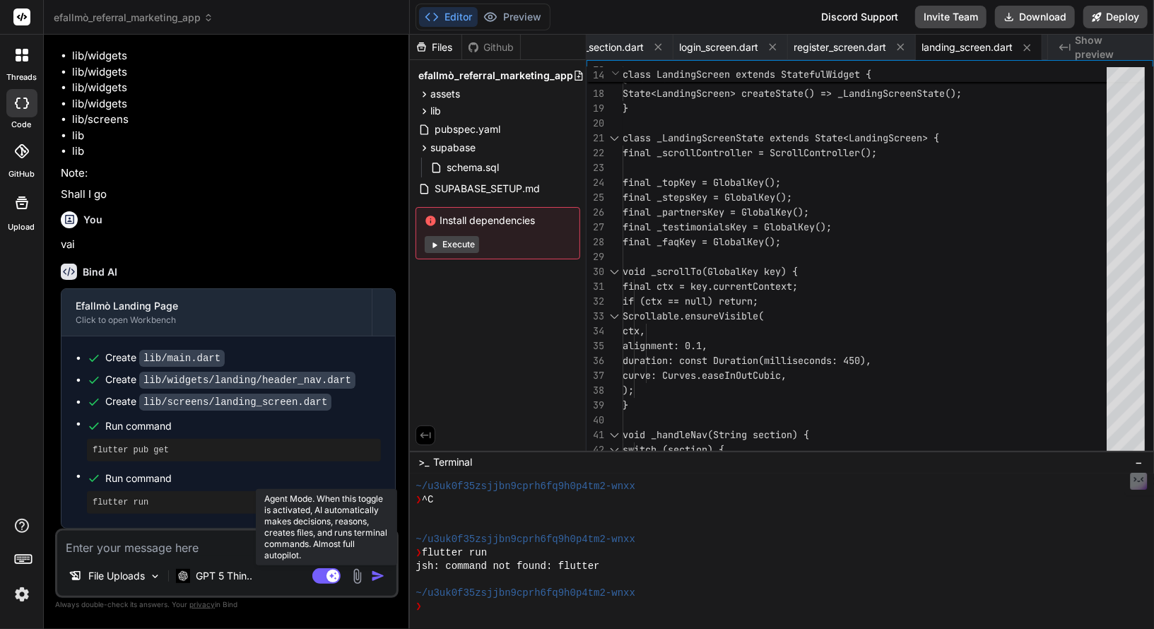
click at [328, 577] on rect at bounding box center [333, 576] width 13 height 13
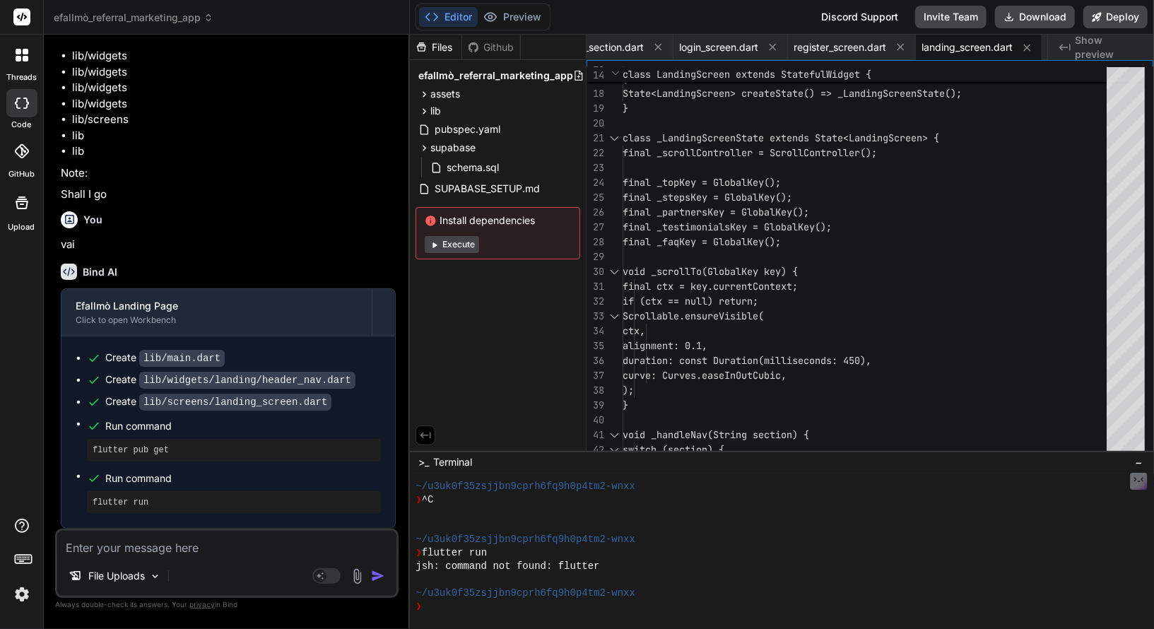
click at [218, 553] on textarea at bounding box center [226, 543] width 339 height 25
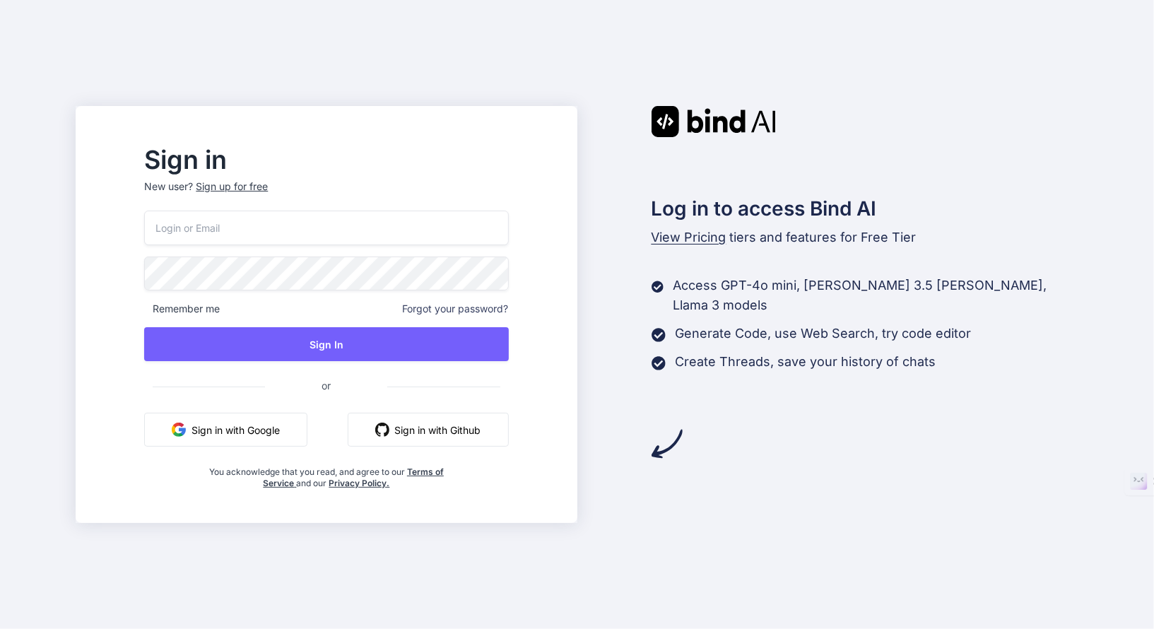
click at [384, 230] on input "email" at bounding box center [326, 228] width 364 height 35
click at [351, 240] on input "email" at bounding box center [326, 228] width 364 height 35
type input "[EMAIL_ADDRESS][DOMAIN_NAME]"
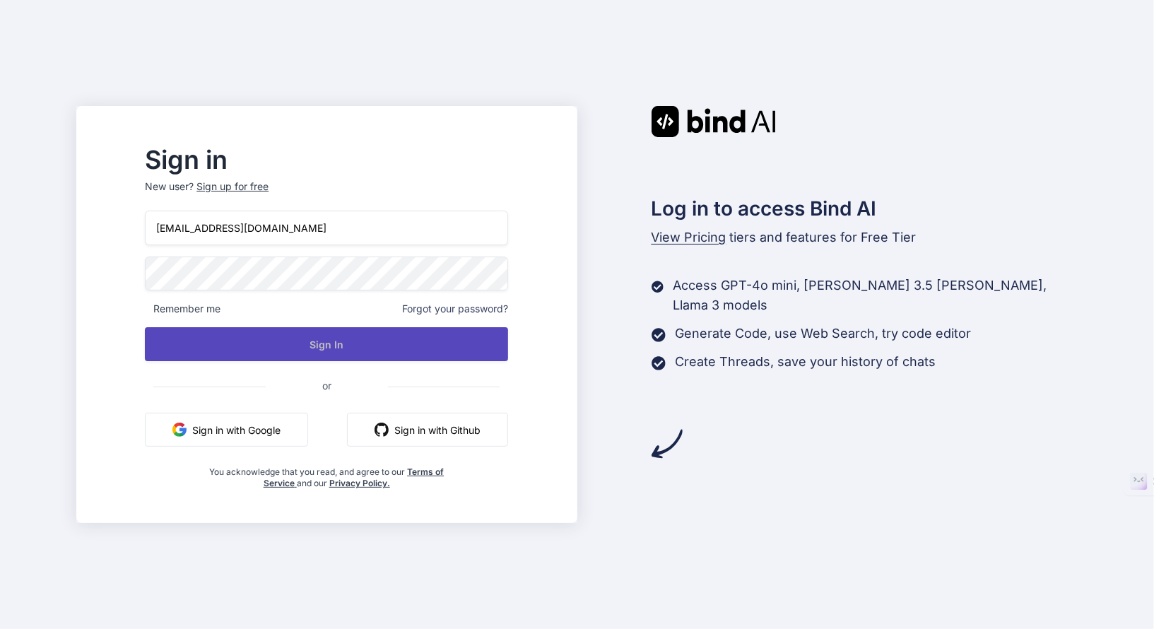
click at [375, 334] on button "Sign In" at bounding box center [326, 344] width 363 height 34
